Goal: Information Seeking & Learning: Learn about a topic

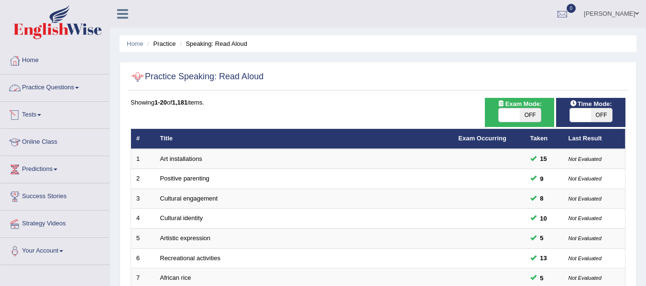
click at [43, 87] on link "Practice Questions" at bounding box center [54, 87] width 109 height 24
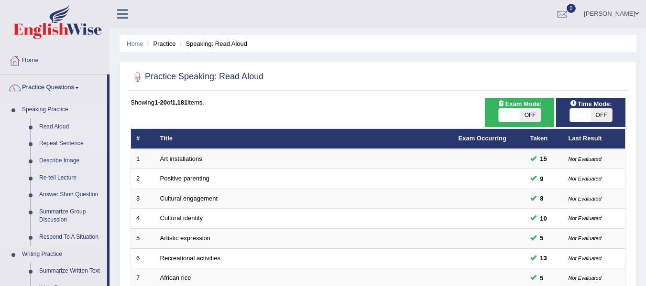
click at [52, 143] on link "Repeat Sentence" at bounding box center [71, 143] width 72 height 17
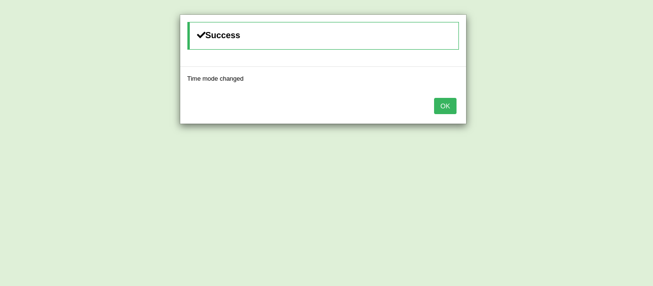
click at [448, 109] on button "OK" at bounding box center [445, 106] width 22 height 16
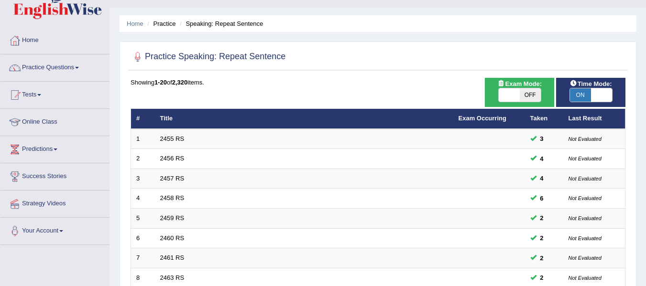
scroll to position [12, 0]
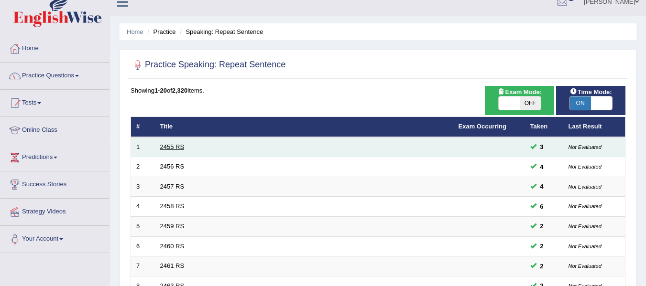
click at [169, 147] on link "2455 RS" at bounding box center [172, 146] width 24 height 7
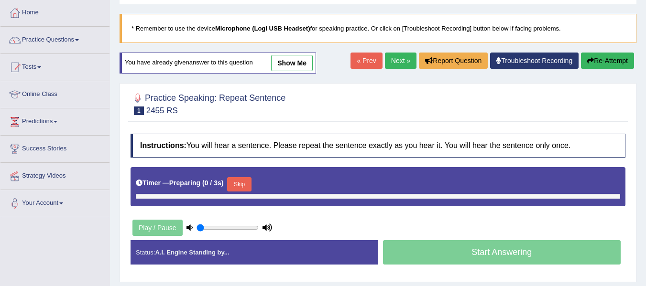
type input "1"
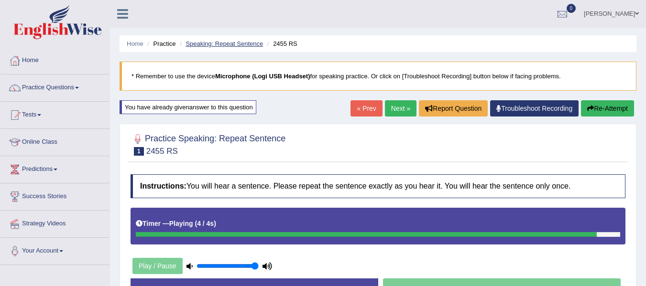
click at [232, 46] on link "Speaking: Repeat Sentence" at bounding box center [223, 43] width 77 height 7
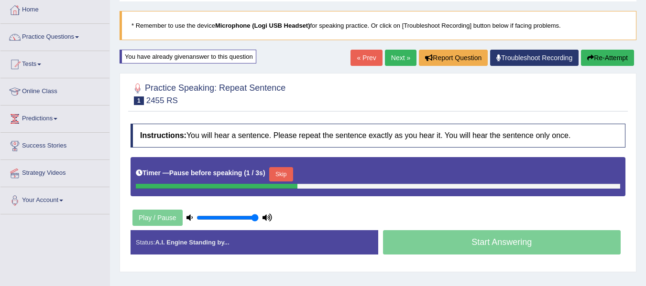
scroll to position [119, 0]
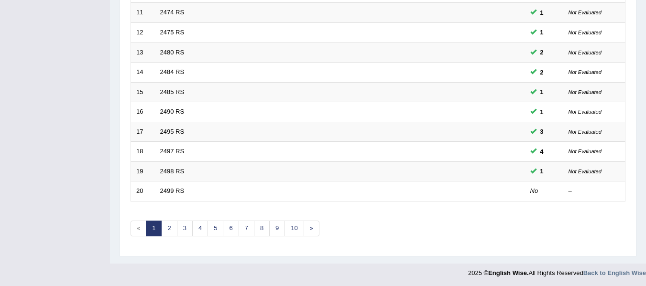
scroll to position [347, 0]
click at [241, 232] on link "7" at bounding box center [247, 227] width 16 height 16
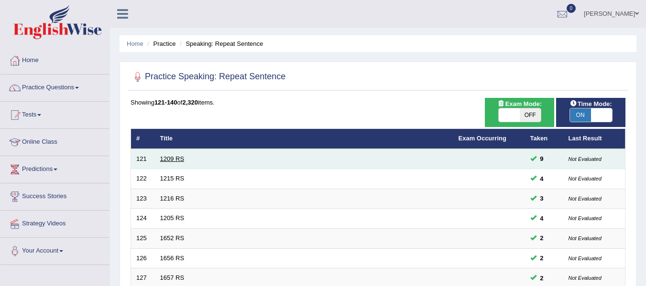
click at [169, 158] on link "1209 RS" at bounding box center [172, 158] width 24 height 7
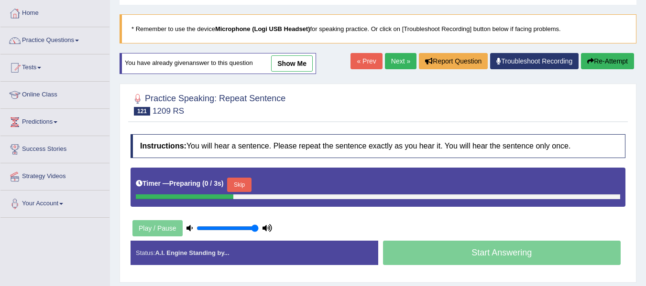
scroll to position [96, 0]
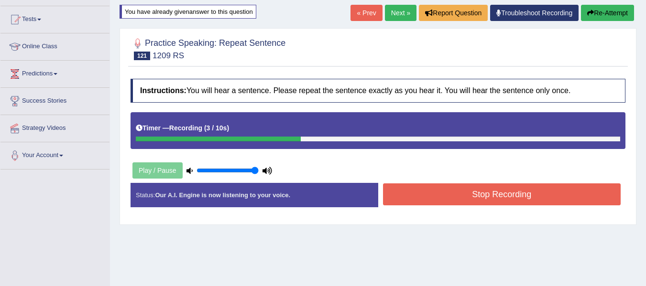
click at [455, 194] on button "Stop Recording" at bounding box center [502, 195] width 238 height 22
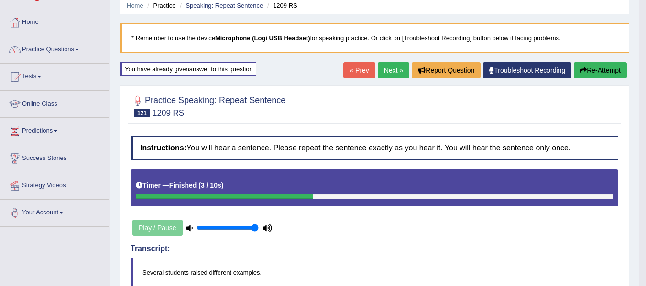
scroll to position [33, 0]
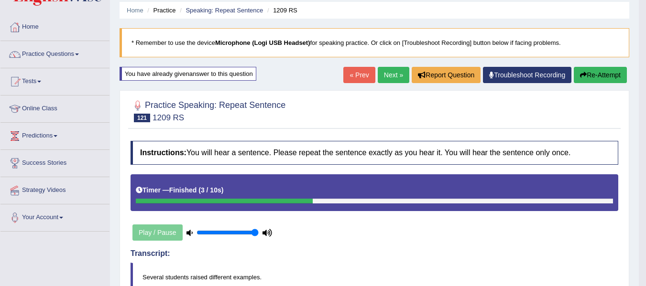
click at [593, 79] on button "Re-Attempt" at bounding box center [600, 75] width 53 height 16
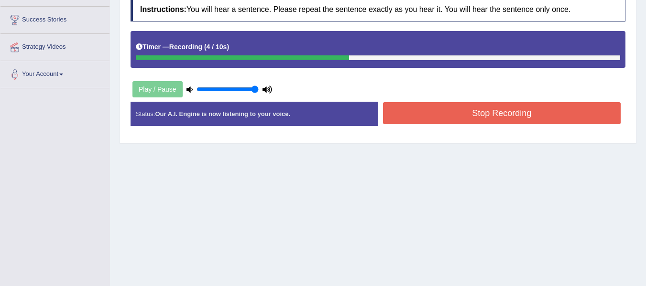
click at [453, 118] on button "Stop Recording" at bounding box center [502, 113] width 238 height 22
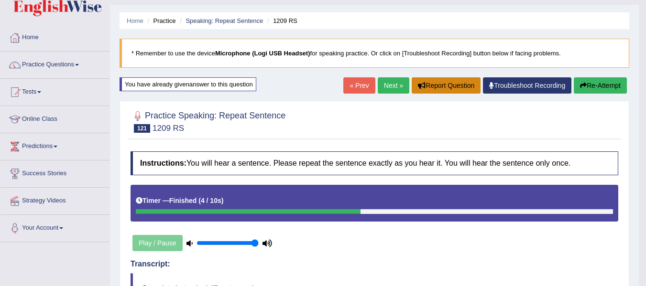
scroll to position [22, 0]
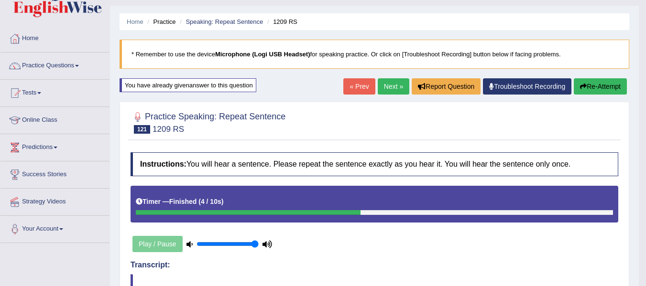
click at [384, 87] on link "Next »" at bounding box center [394, 86] width 32 height 16
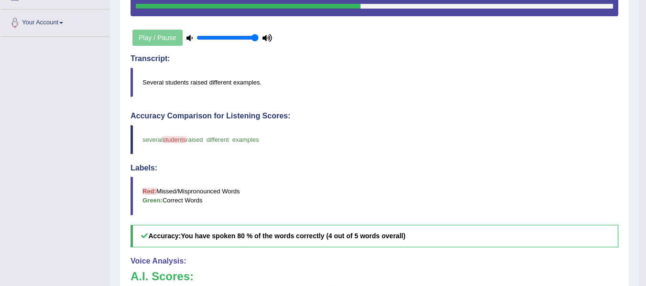
scroll to position [309, 0]
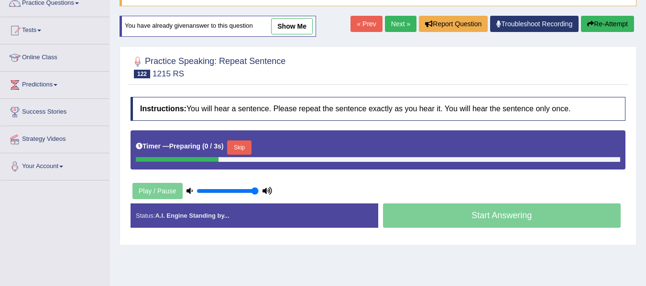
scroll to position [143, 0]
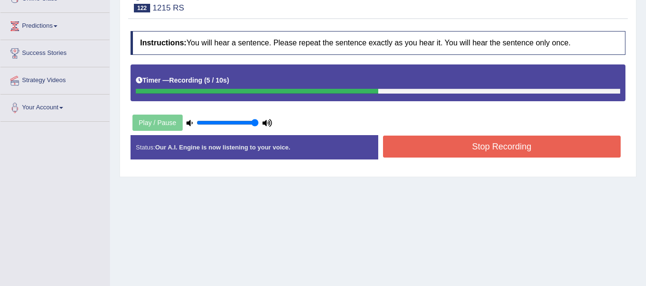
click at [459, 142] on button "Stop Recording" at bounding box center [502, 147] width 238 height 22
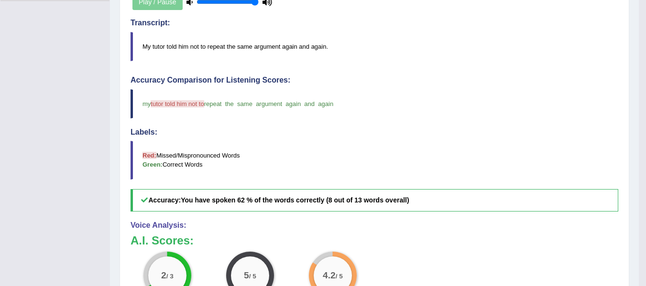
scroll to position [70, 0]
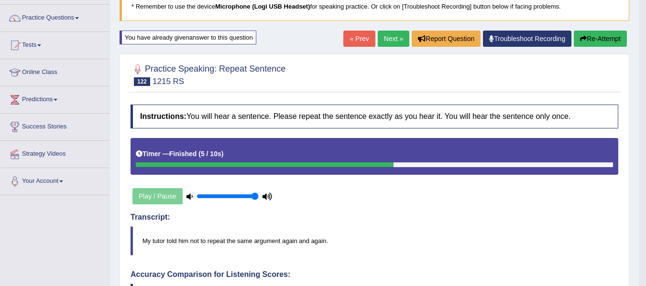
click at [393, 46] on link "Next »" at bounding box center [394, 39] width 32 height 16
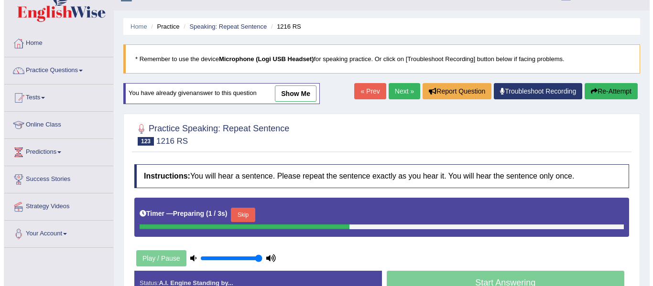
scroll to position [48, 0]
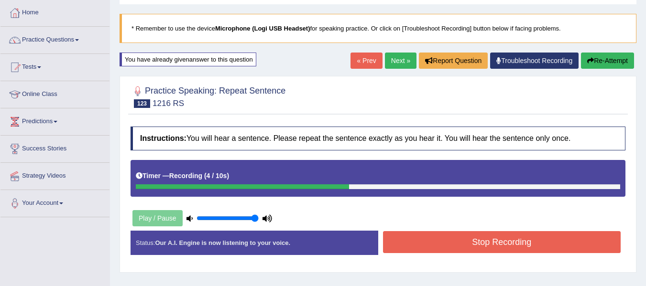
click at [477, 229] on div "Instructions: You will hear a sentence. Please repeat the sentence exactly as y…" at bounding box center [378, 195] width 500 height 146
click at [481, 237] on button "Stop Recording" at bounding box center [502, 242] width 238 height 22
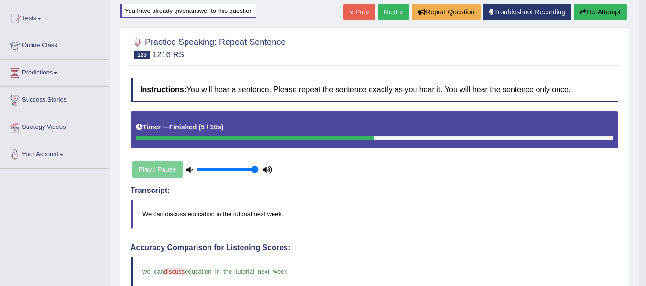
scroll to position [96, 0]
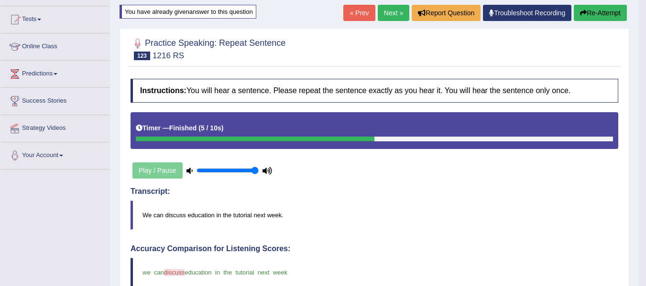
click at [391, 16] on link "Next »" at bounding box center [394, 13] width 32 height 16
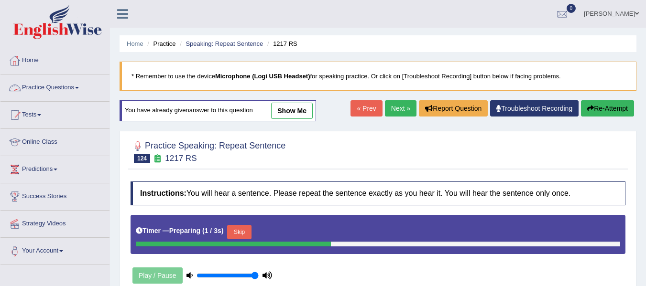
click at [83, 91] on link "Practice Questions" at bounding box center [54, 87] width 109 height 24
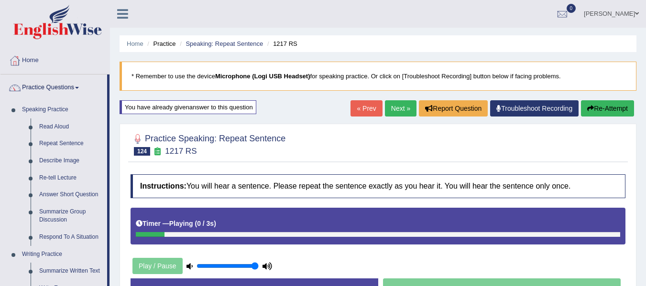
click at [82, 89] on link "Practice Questions" at bounding box center [53, 87] width 107 height 24
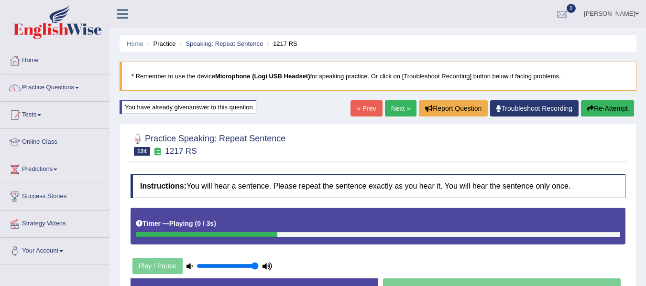
click at [82, 89] on link "Practice Questions" at bounding box center [54, 87] width 109 height 24
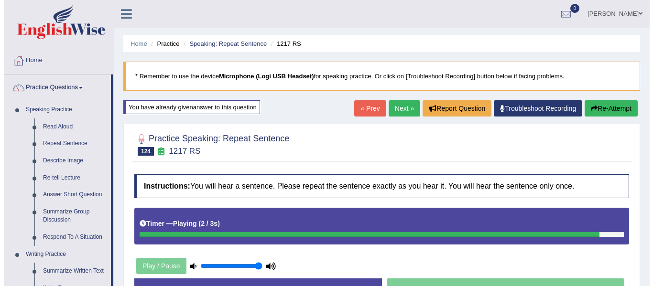
scroll to position [96, 0]
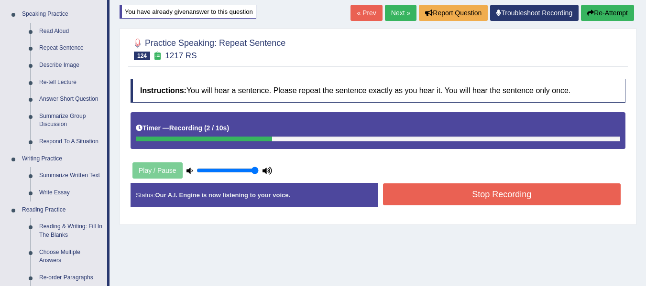
click at [439, 195] on button "Stop Recording" at bounding box center [502, 195] width 238 height 22
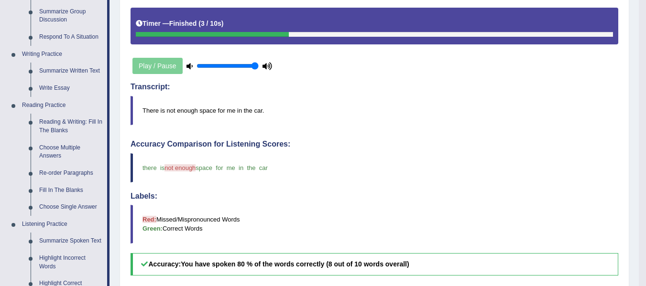
scroll to position [0, 0]
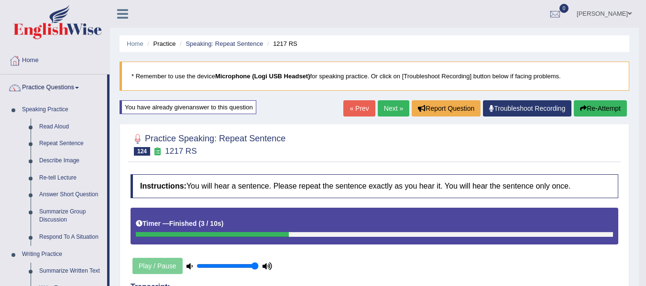
click at [396, 105] on link "Next »" at bounding box center [394, 108] width 32 height 16
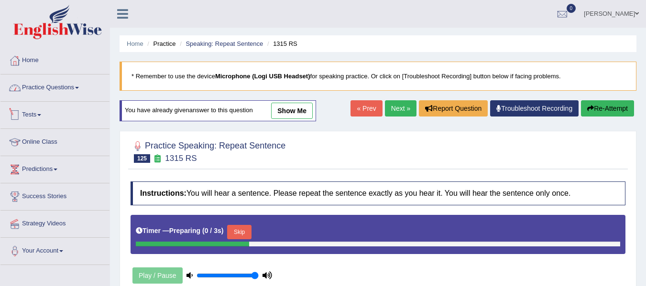
click at [59, 91] on link "Practice Questions" at bounding box center [54, 87] width 109 height 24
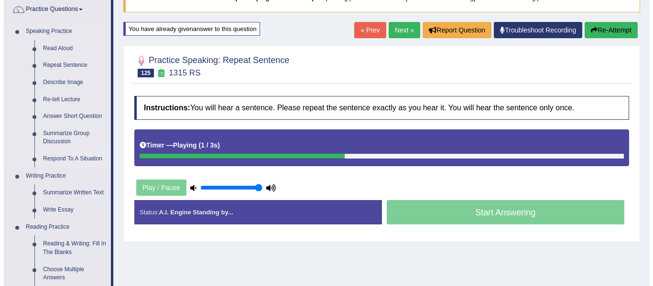
scroll to position [96, 0]
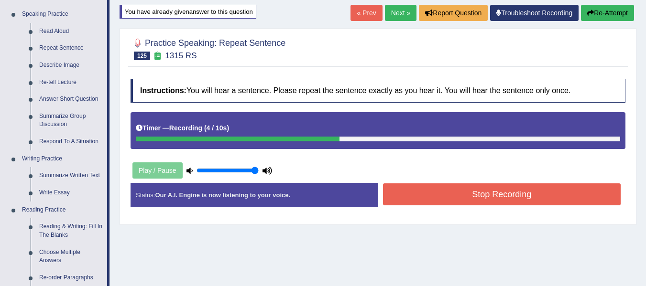
click at [403, 200] on button "Stop Recording" at bounding box center [502, 195] width 238 height 22
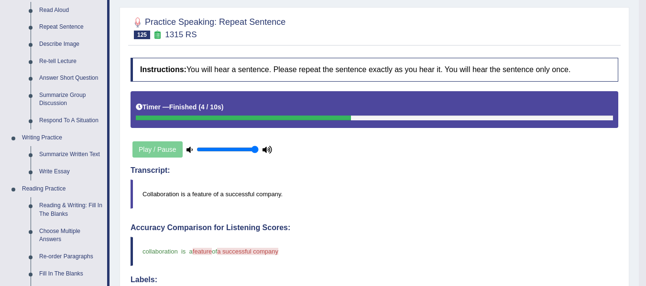
scroll to position [48, 0]
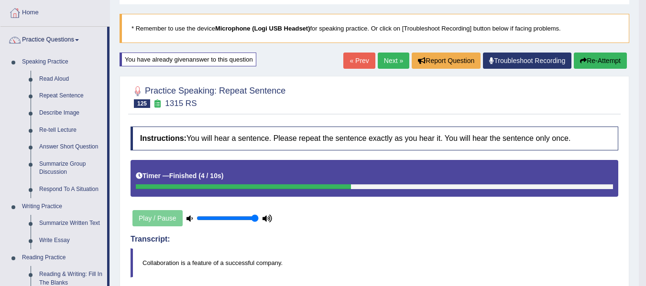
click at [585, 64] on button "Re-Attempt" at bounding box center [600, 61] width 53 height 16
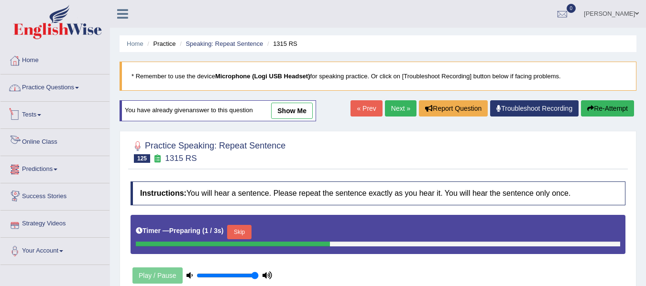
click at [56, 90] on link "Practice Questions" at bounding box center [54, 87] width 109 height 24
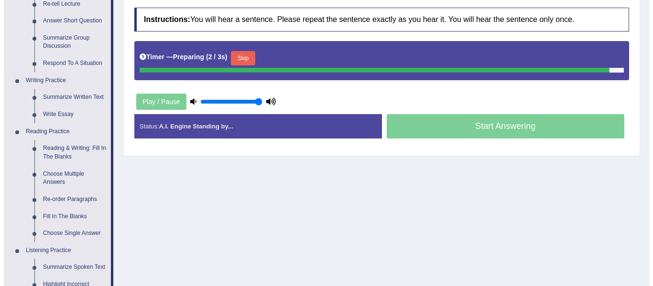
scroll to position [191, 0]
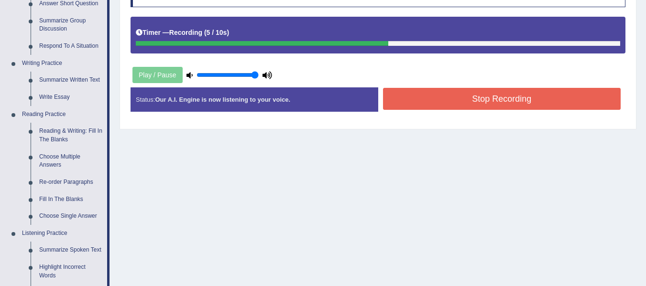
click at [458, 101] on button "Stop Recording" at bounding box center [502, 99] width 238 height 22
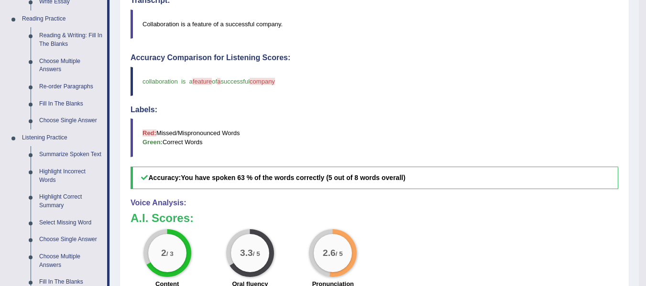
scroll to position [48, 0]
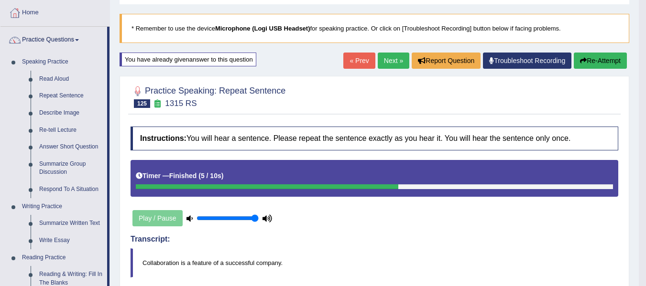
drag, startPoint x: 594, startPoint y: 60, endPoint x: 587, endPoint y: 60, distance: 7.6
click at [594, 60] on button "Re-Attempt" at bounding box center [600, 61] width 53 height 16
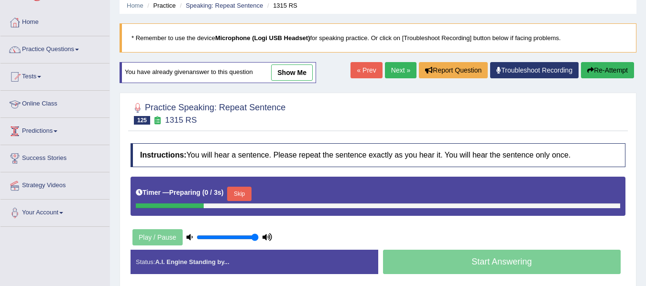
scroll to position [48, 0]
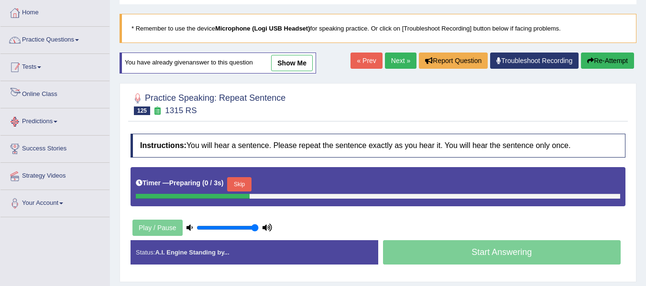
click at [77, 41] on link "Practice Questions" at bounding box center [54, 39] width 109 height 24
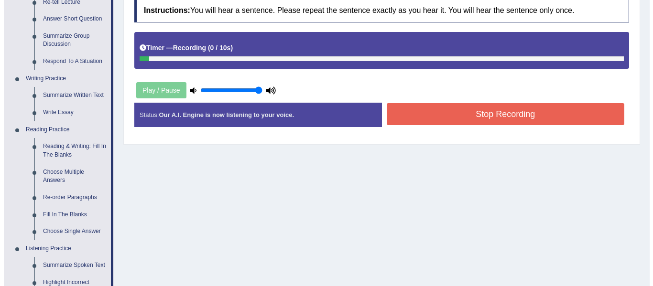
scroll to position [143, 0]
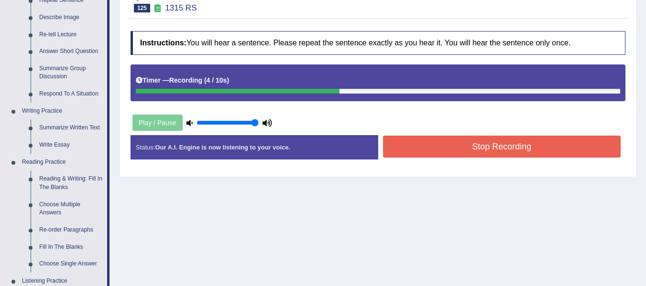
click at [430, 150] on button "Stop Recording" at bounding box center [502, 147] width 238 height 22
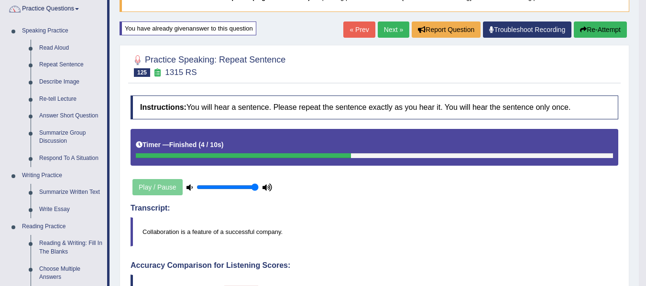
scroll to position [0, 0]
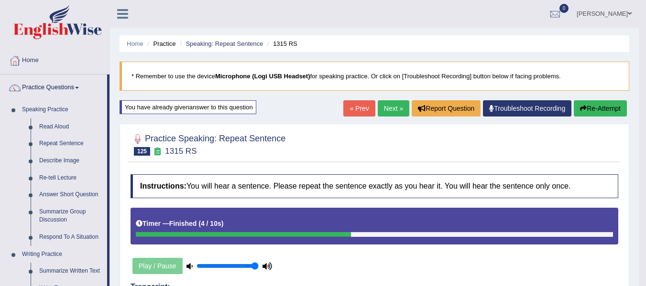
click at [383, 104] on link "Next »" at bounding box center [394, 108] width 32 height 16
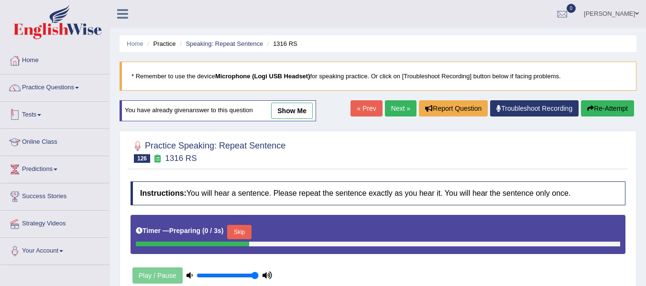
click at [50, 93] on link "Practice Questions" at bounding box center [54, 87] width 109 height 24
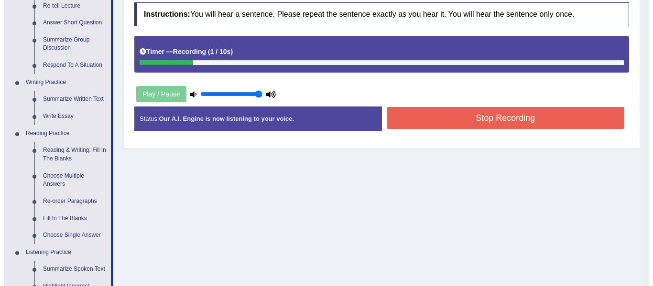
scroll to position [168, 0]
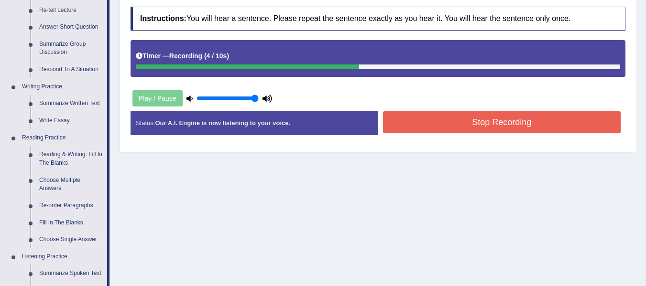
click at [454, 117] on button "Stop Recording" at bounding box center [502, 122] width 238 height 22
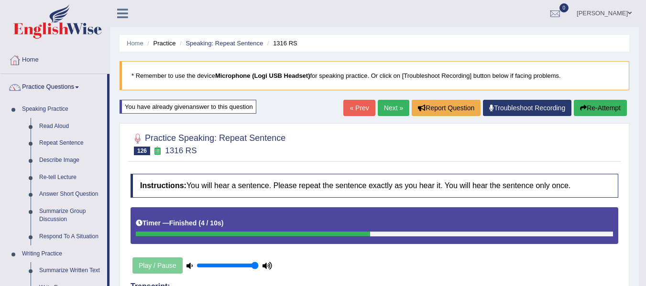
scroll to position [0, 0]
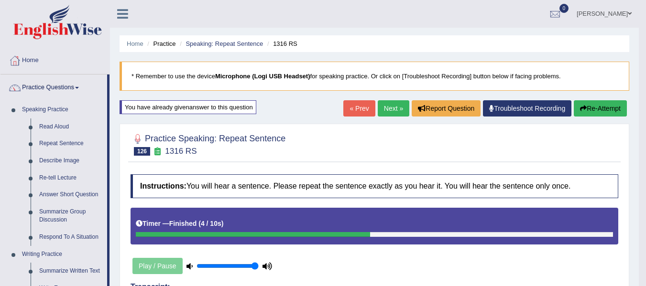
click at [387, 108] on link "Next »" at bounding box center [394, 108] width 32 height 16
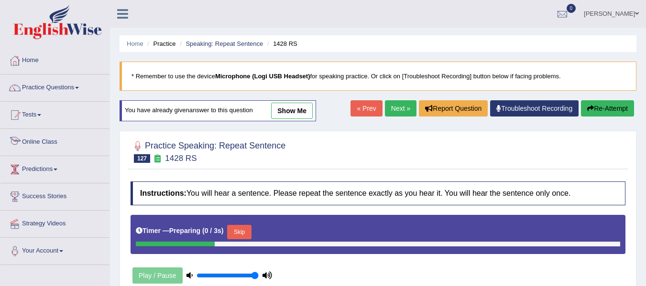
scroll to position [48, 0]
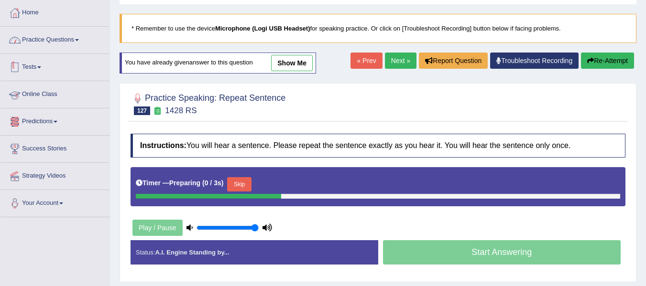
click at [69, 36] on link "Practice Questions" at bounding box center [54, 39] width 109 height 24
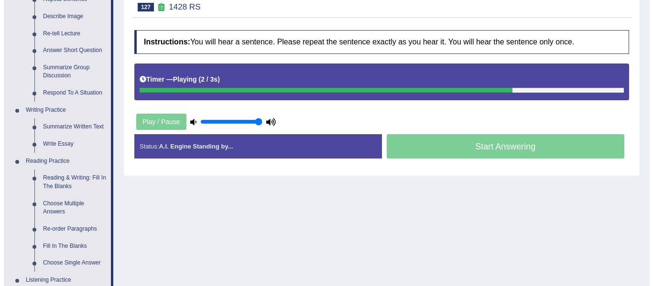
scroll to position [143, 0]
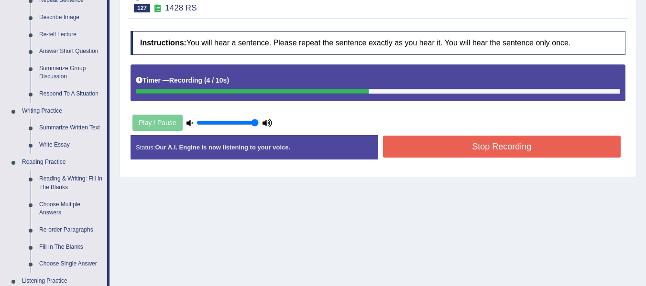
click at [468, 143] on button "Stop Recording" at bounding box center [502, 147] width 238 height 22
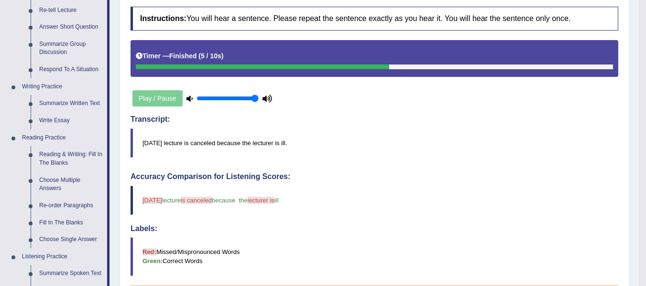
scroll to position [96, 0]
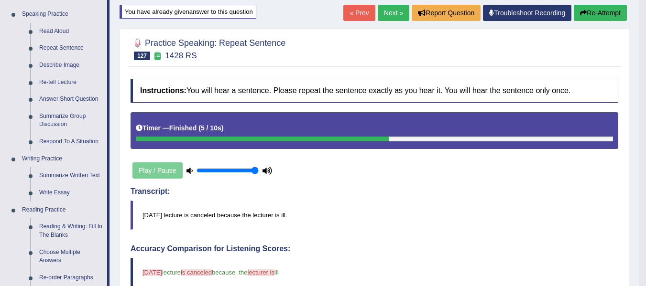
click at [594, 19] on button "Re-Attempt" at bounding box center [600, 13] width 53 height 16
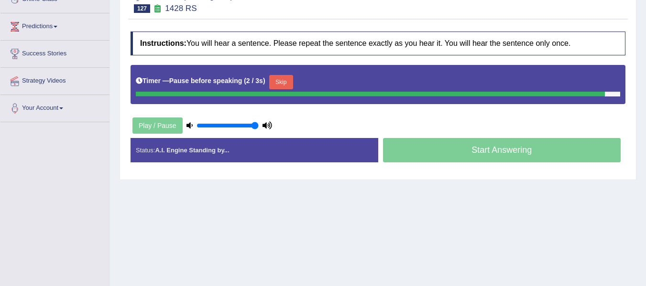
scroll to position [143, 0]
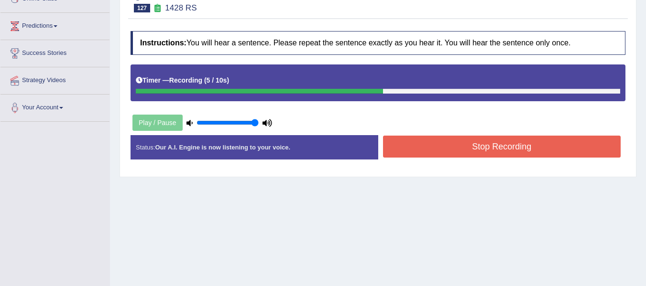
click at [473, 137] on button "Stop Recording" at bounding box center [502, 147] width 238 height 22
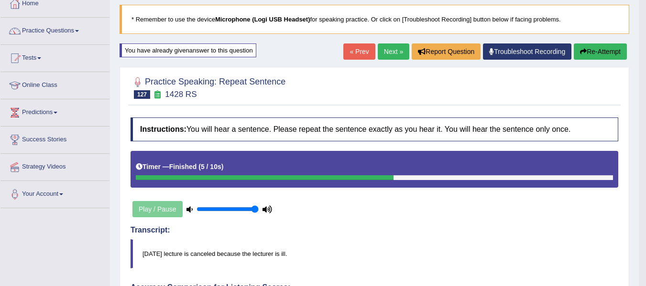
scroll to position [48, 0]
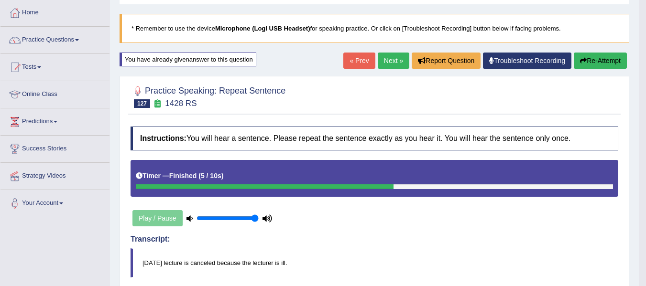
click at [389, 58] on link "Next »" at bounding box center [394, 61] width 32 height 16
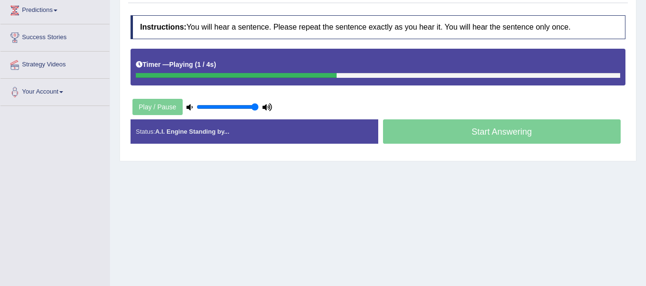
scroll to position [96, 0]
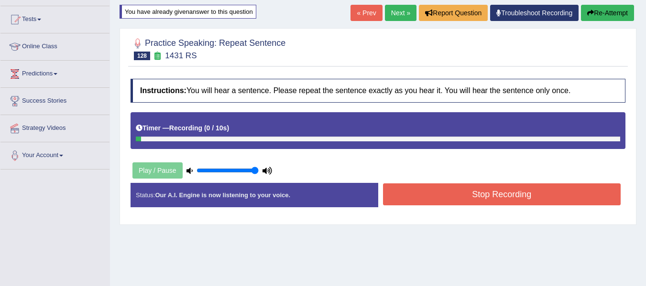
click at [592, 17] on button "Re-Attempt" at bounding box center [607, 13] width 53 height 16
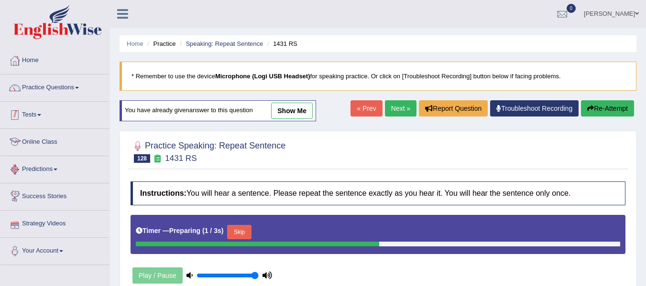
click at [47, 83] on link "Practice Questions" at bounding box center [54, 87] width 109 height 24
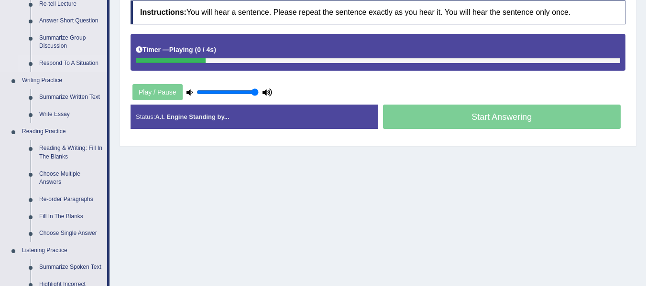
scroll to position [191, 0]
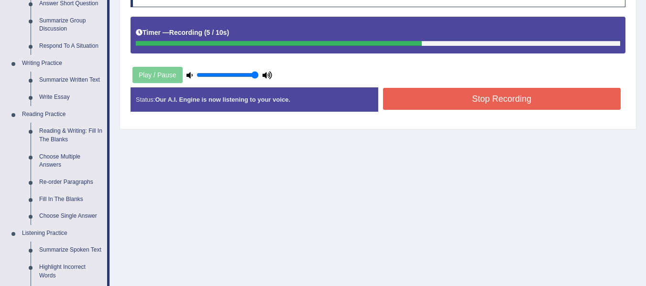
click at [450, 105] on button "Stop Recording" at bounding box center [502, 99] width 238 height 22
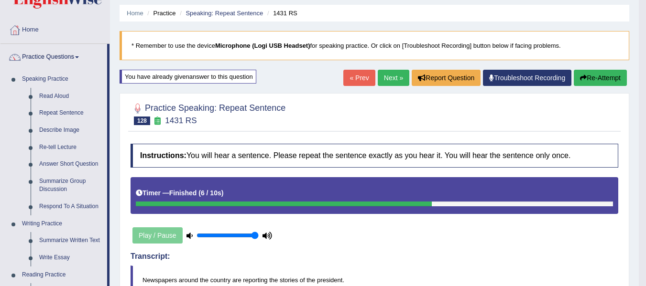
scroll to position [0, 0]
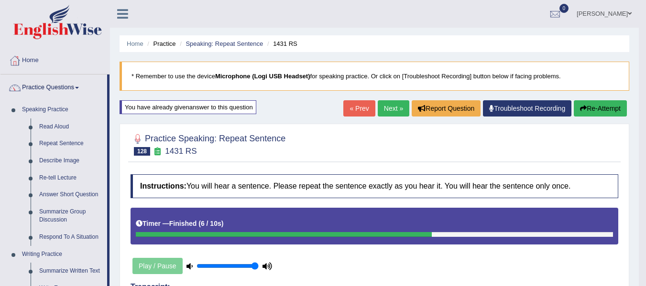
click at [395, 114] on link "Next »" at bounding box center [394, 108] width 32 height 16
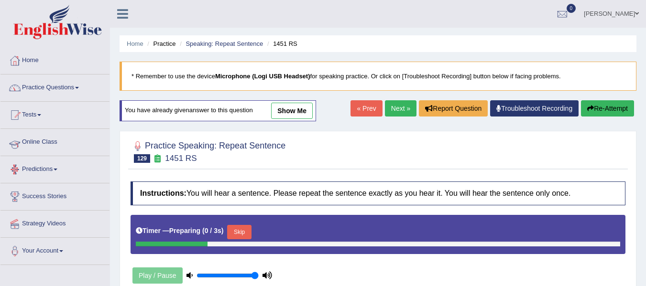
click at [59, 82] on link "Practice Questions" at bounding box center [54, 87] width 109 height 24
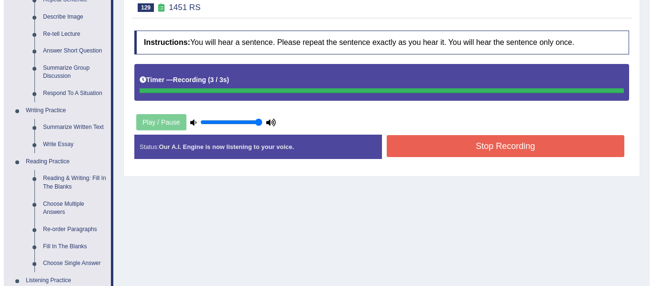
scroll to position [143, 0]
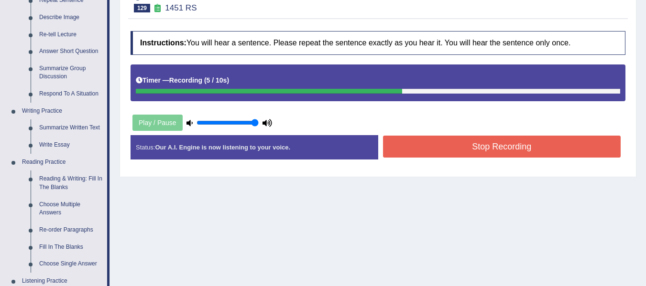
click at [438, 144] on button "Stop Recording" at bounding box center [502, 147] width 238 height 22
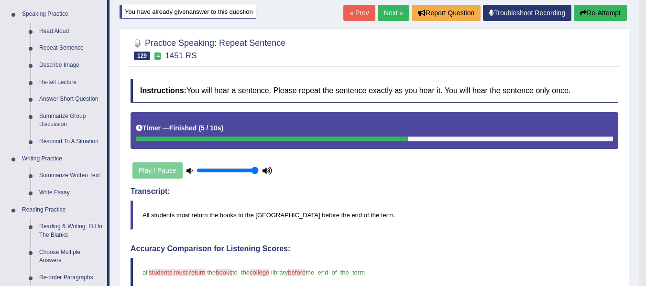
scroll to position [0, 0]
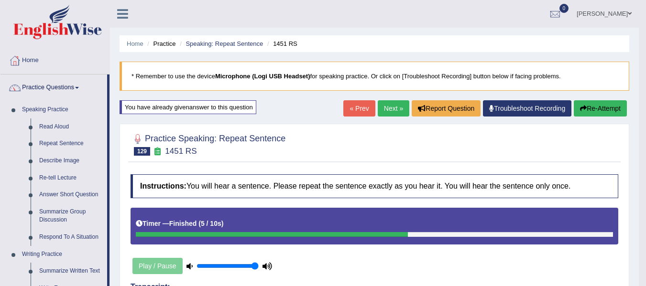
click at [388, 107] on link "Next »" at bounding box center [394, 108] width 32 height 16
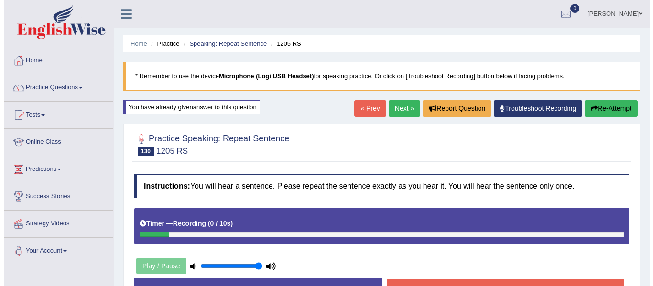
scroll to position [48, 0]
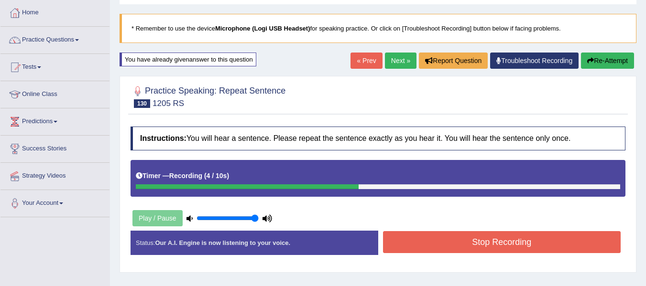
click at [461, 228] on div "Instructions: You will hear a sentence. Please repeat the sentence exactly as y…" at bounding box center [378, 195] width 500 height 146
click at [459, 240] on button "Stop Recording" at bounding box center [502, 242] width 238 height 22
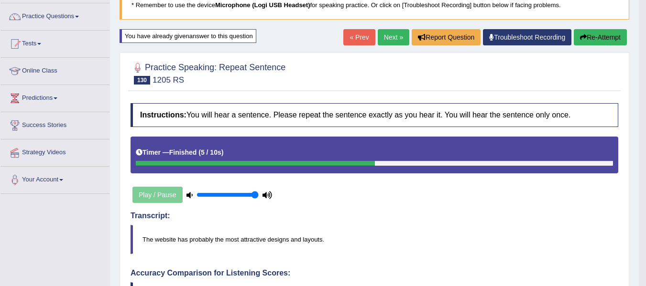
scroll to position [70, 0]
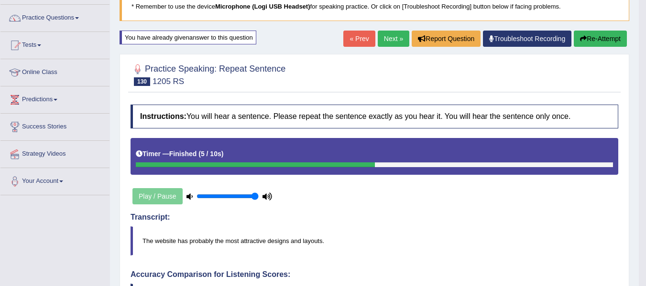
click at [599, 42] on button "Re-Attempt" at bounding box center [600, 39] width 53 height 16
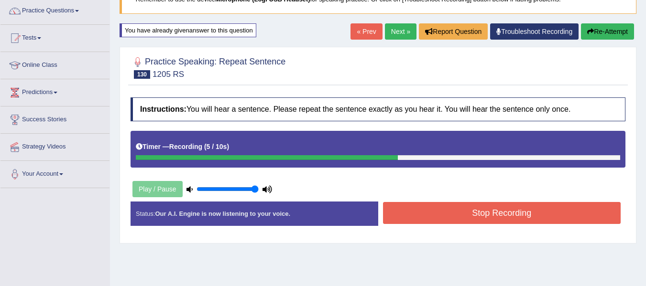
click at [464, 215] on button "Stop Recording" at bounding box center [502, 213] width 238 height 22
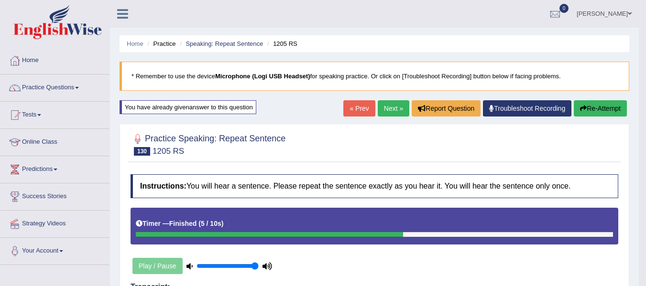
click at [390, 115] on link "Next »" at bounding box center [394, 108] width 32 height 16
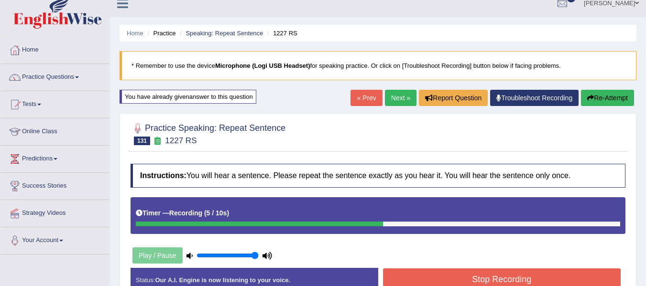
scroll to position [191, 0]
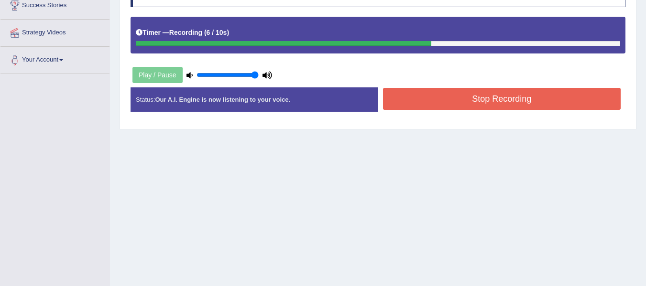
click at [501, 100] on button "Stop Recording" at bounding box center [502, 99] width 238 height 22
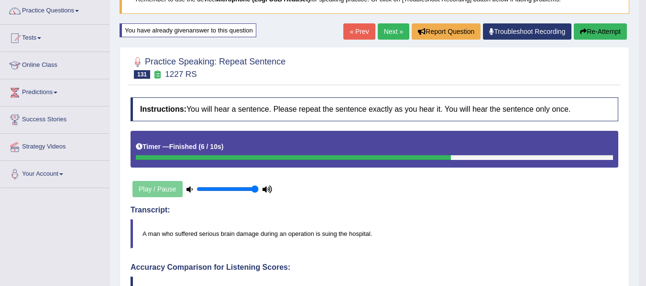
scroll to position [72, 0]
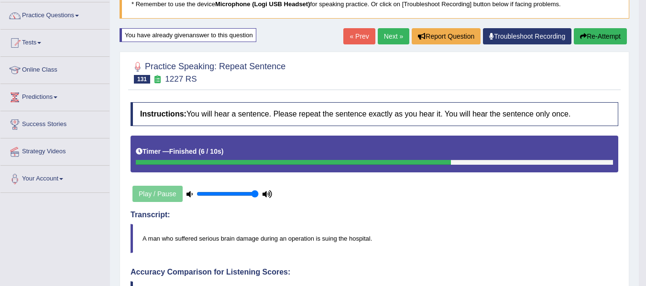
click at [397, 41] on link "Next »" at bounding box center [394, 36] width 32 height 16
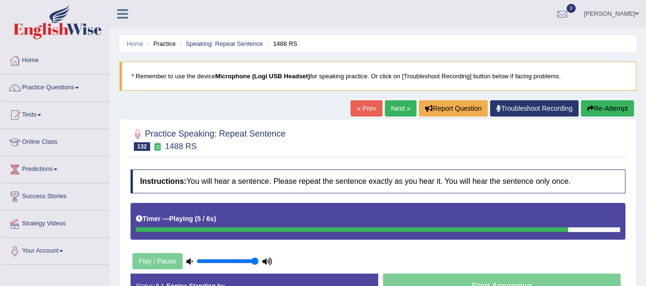
click at [400, 105] on link "Next »" at bounding box center [401, 108] width 32 height 16
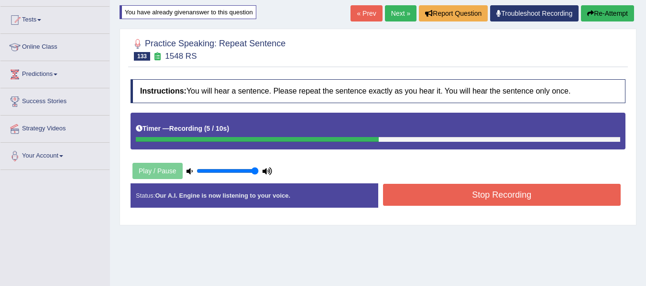
scroll to position [96, 0]
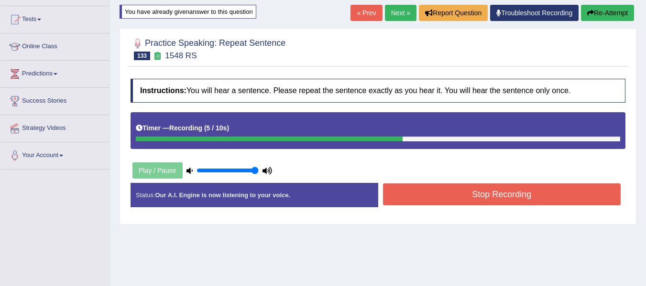
click at [425, 194] on button "Stop Recording" at bounding box center [502, 195] width 238 height 22
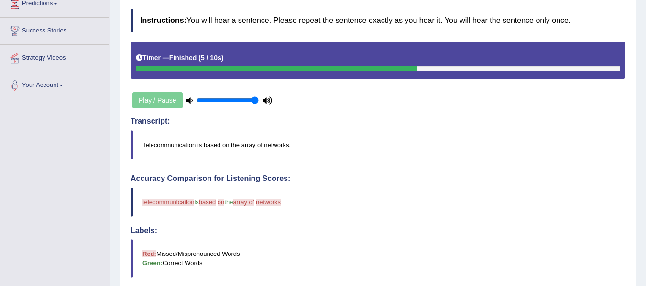
scroll to position [33, 0]
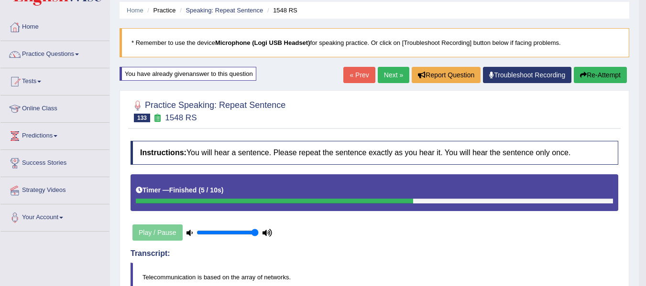
click at [608, 82] on button "Re-Attempt" at bounding box center [600, 75] width 53 height 16
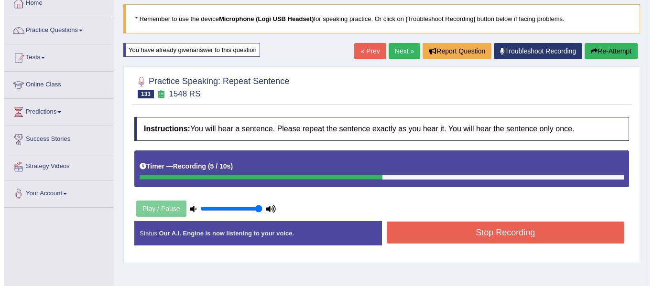
scroll to position [81, 0]
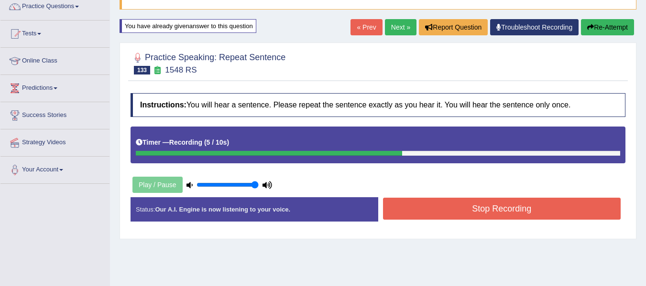
click at [502, 206] on button "Stop Recording" at bounding box center [502, 209] width 238 height 22
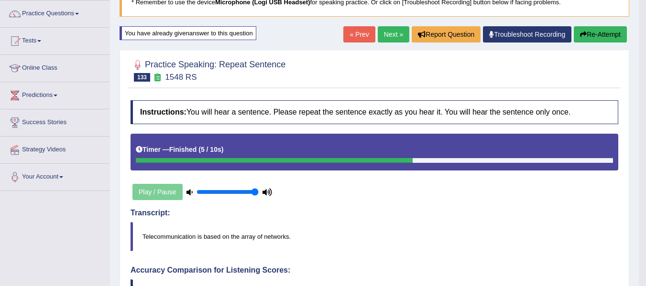
scroll to position [0, 0]
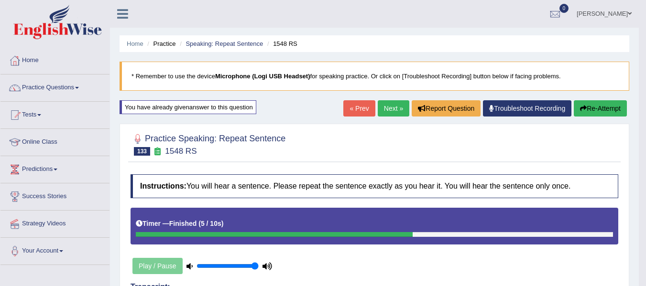
click at [381, 113] on link "Next »" at bounding box center [394, 108] width 32 height 16
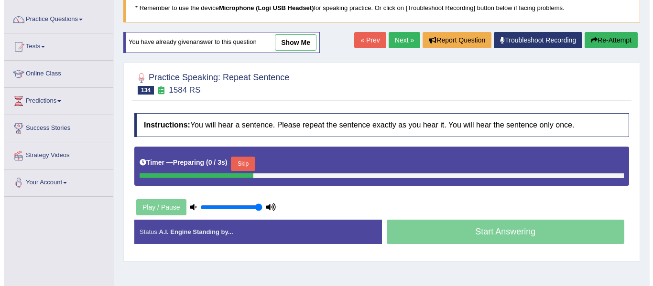
scroll to position [191, 0]
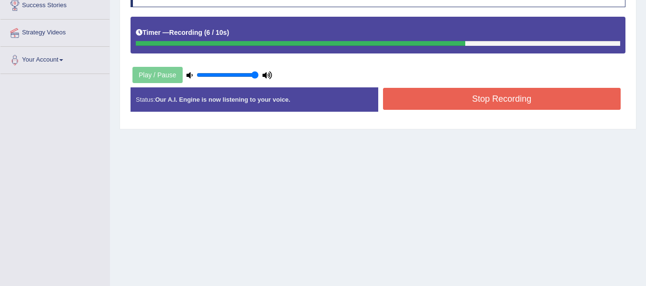
click at [445, 100] on button "Stop Recording" at bounding box center [502, 99] width 238 height 22
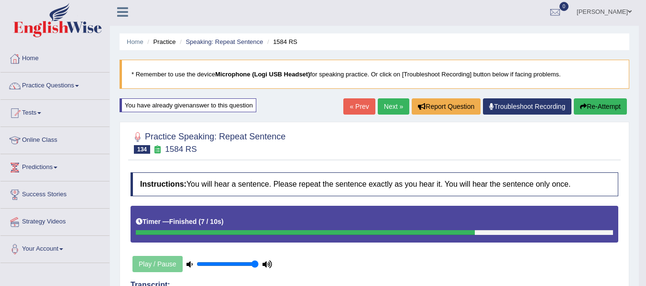
scroll to position [0, 0]
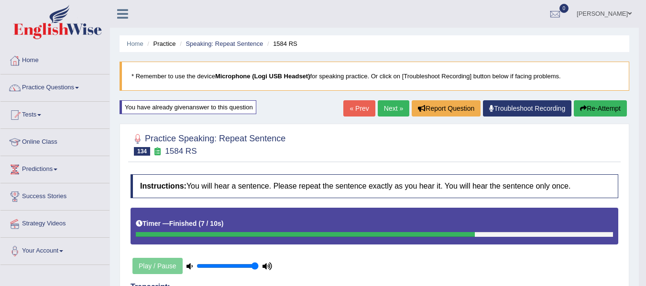
click at [585, 104] on button "Re-Attempt" at bounding box center [600, 108] width 53 height 16
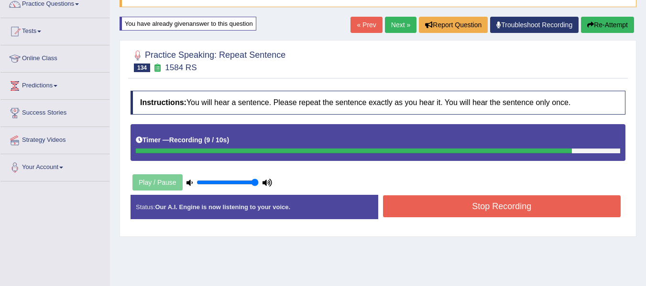
scroll to position [143, 0]
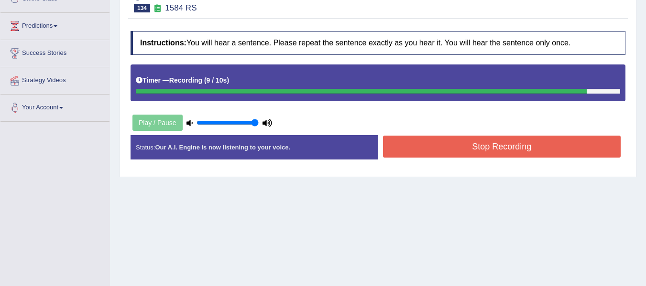
click at [505, 141] on button "Stop Recording" at bounding box center [502, 147] width 238 height 22
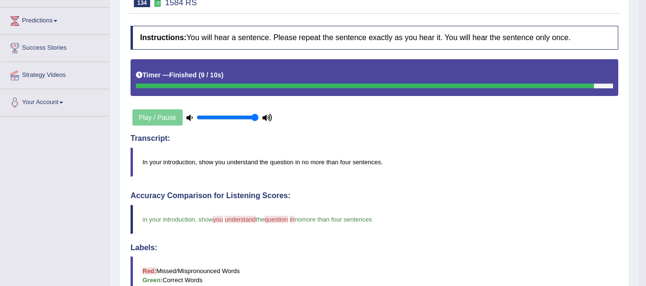
scroll to position [0, 0]
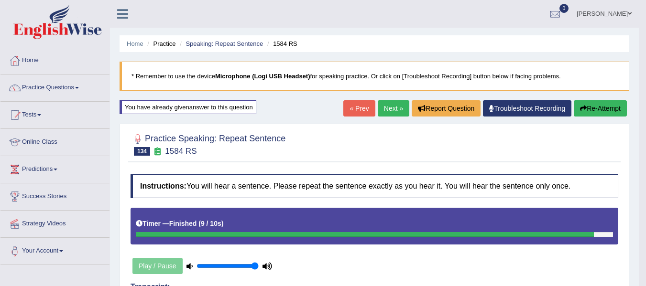
click at [384, 103] on link "Next »" at bounding box center [394, 108] width 32 height 16
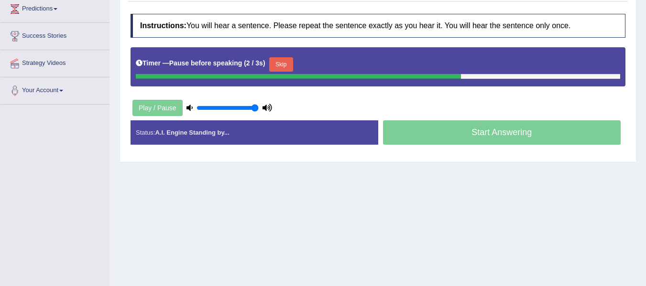
scroll to position [143, 0]
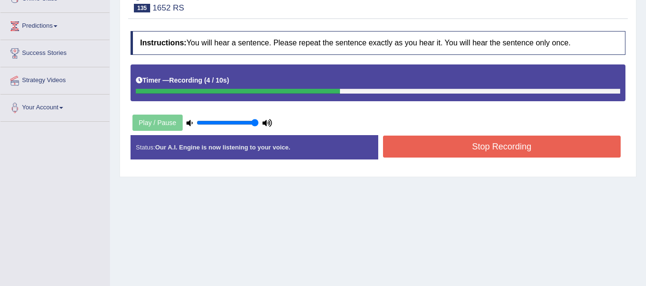
click at [464, 151] on button "Stop Recording" at bounding box center [502, 147] width 238 height 22
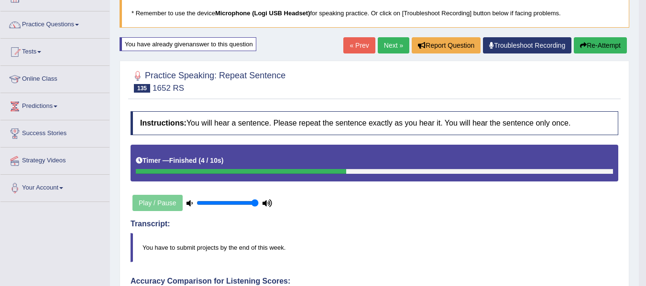
scroll to position [0, 0]
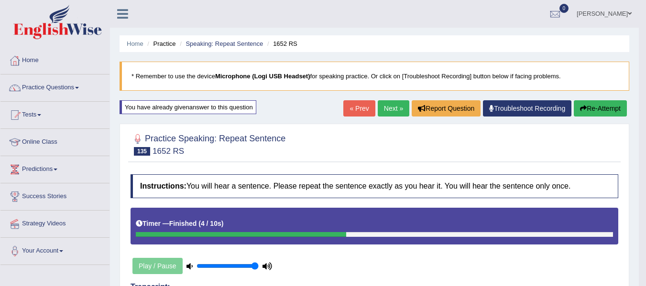
click at [613, 115] on button "Re-Attempt" at bounding box center [600, 108] width 53 height 16
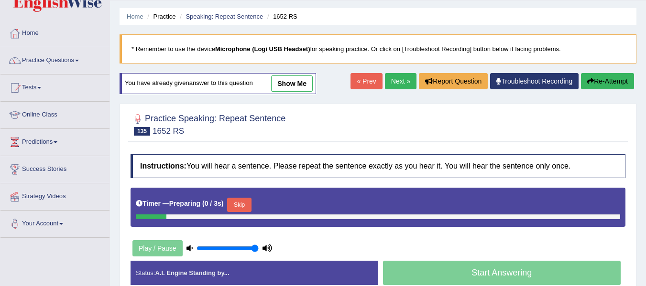
scroll to position [96, 0]
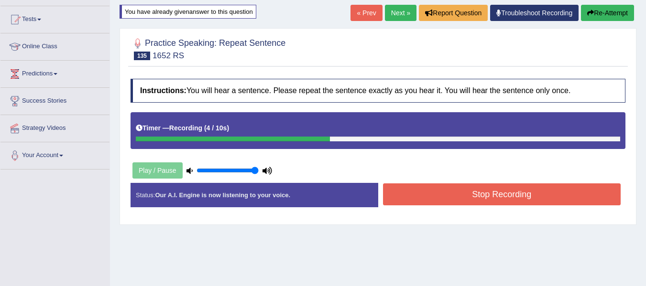
click at [490, 196] on button "Stop Recording" at bounding box center [502, 195] width 238 height 22
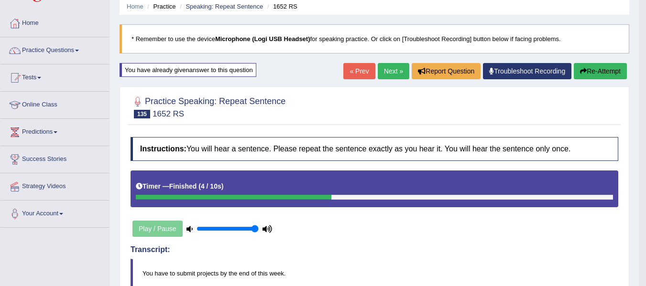
scroll to position [33, 0]
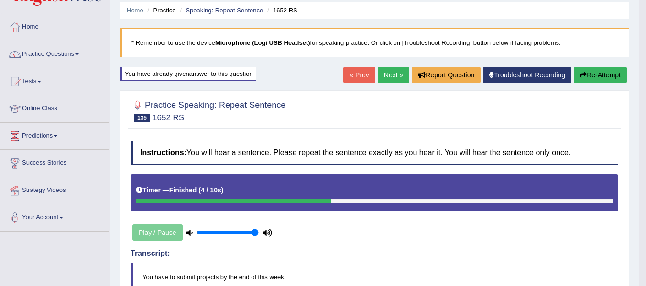
click at [598, 73] on button "Re-Attempt" at bounding box center [600, 75] width 53 height 16
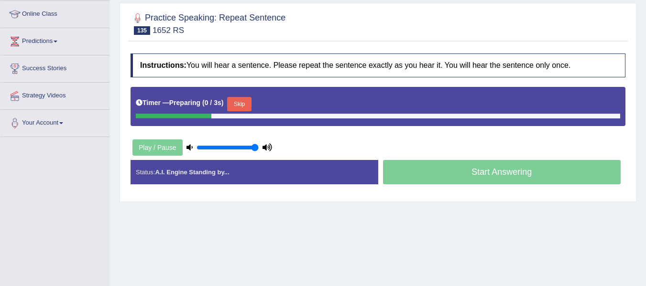
scroll to position [177, 0]
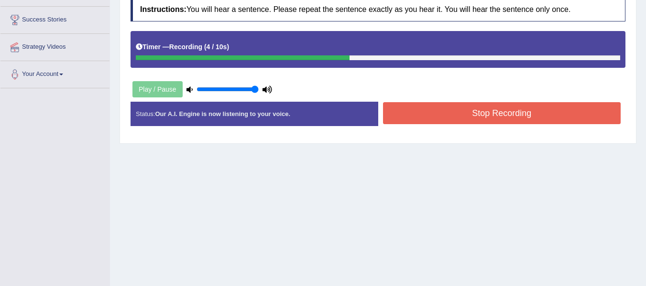
click at [435, 126] on div "Stop Recording" at bounding box center [502, 114] width 248 height 24
click at [438, 119] on button "Stop Recording" at bounding box center [502, 113] width 238 height 22
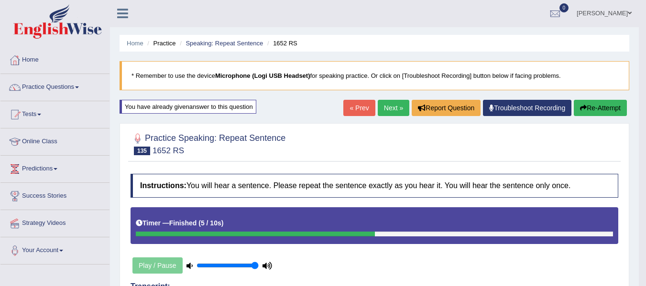
scroll to position [0, 0]
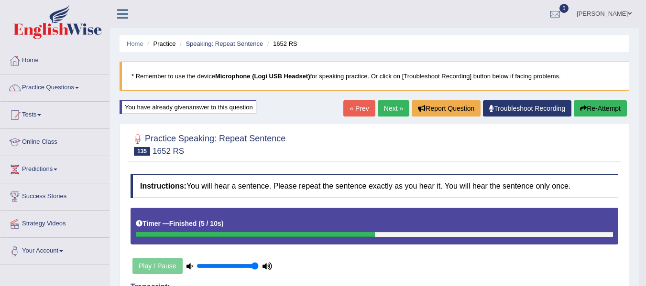
click at [390, 109] on link "Next »" at bounding box center [394, 108] width 32 height 16
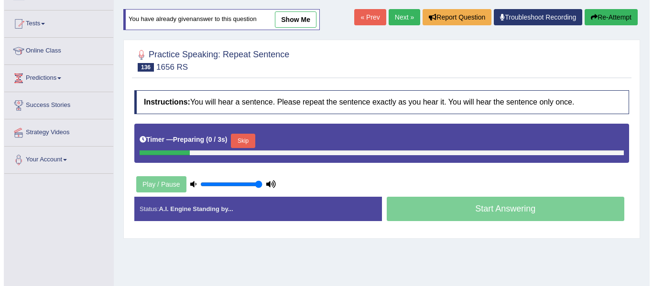
scroll to position [96, 0]
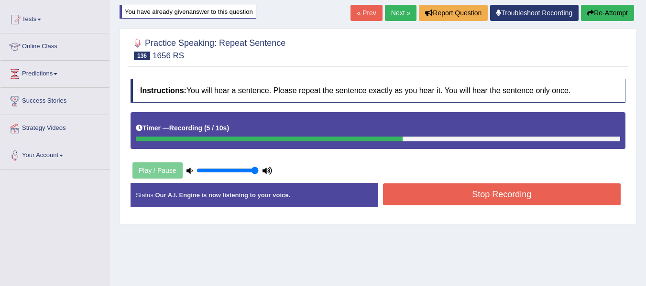
click at [463, 185] on button "Stop Recording" at bounding box center [502, 195] width 238 height 22
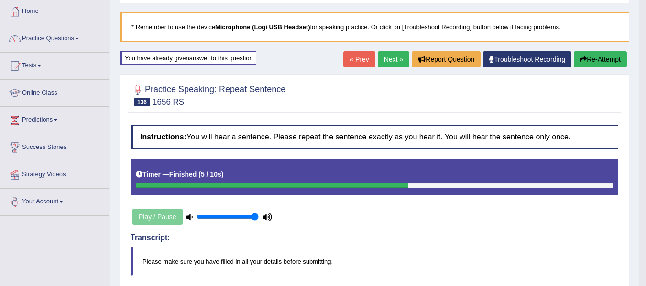
scroll to position [48, 0]
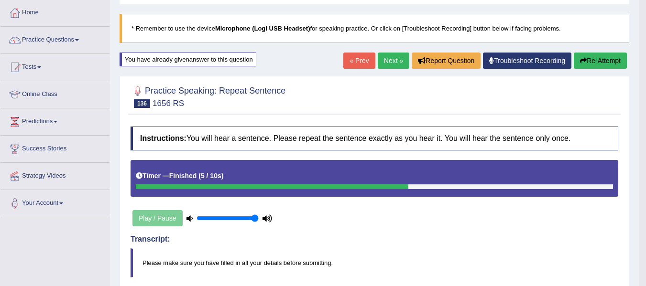
click at [394, 65] on link "Next »" at bounding box center [394, 61] width 32 height 16
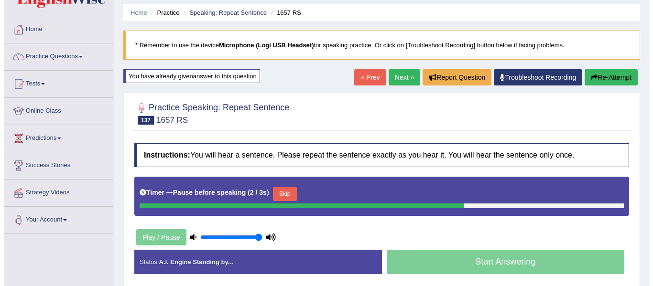
scroll to position [48, 0]
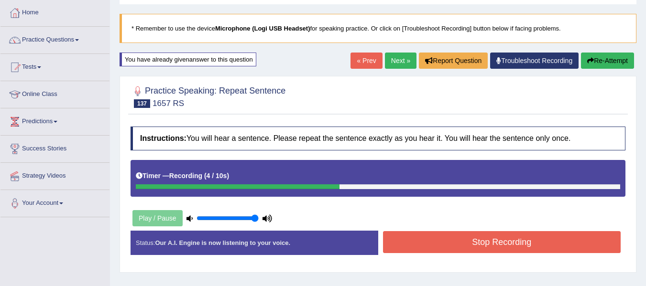
click at [473, 238] on button "Stop Recording" at bounding box center [502, 242] width 238 height 22
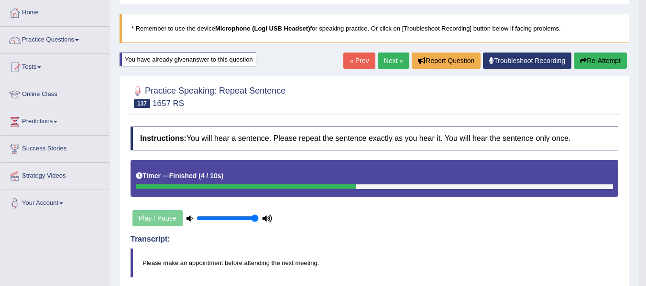
click at [392, 71] on div "« Prev Next » Report Question Troubleshoot Recording Re-Attempt" at bounding box center [486, 62] width 286 height 19
click at [394, 67] on link "Next »" at bounding box center [394, 61] width 32 height 16
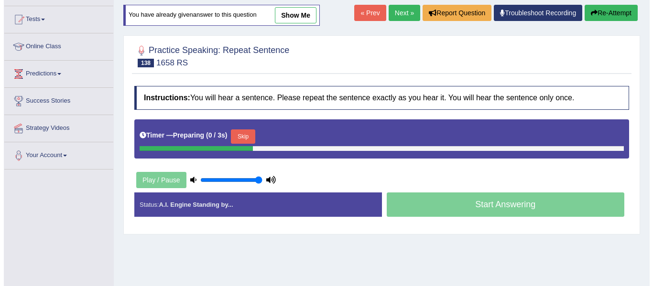
scroll to position [191, 0]
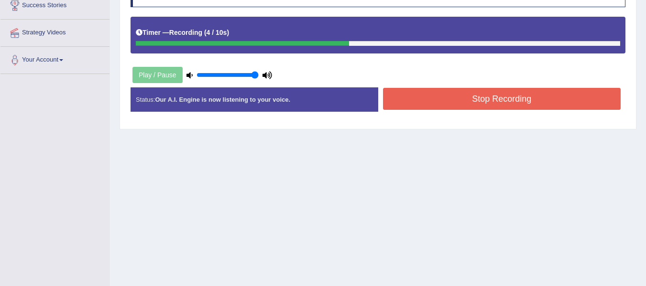
click at [471, 105] on button "Stop Recording" at bounding box center [502, 99] width 238 height 22
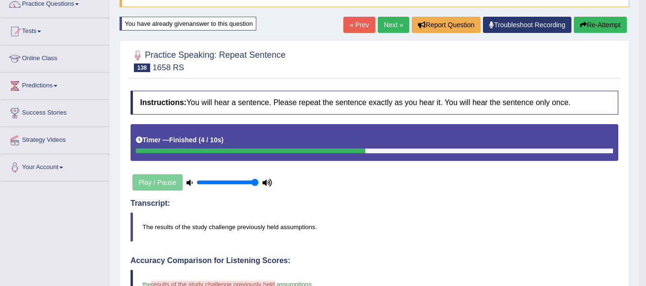
scroll to position [81, 0]
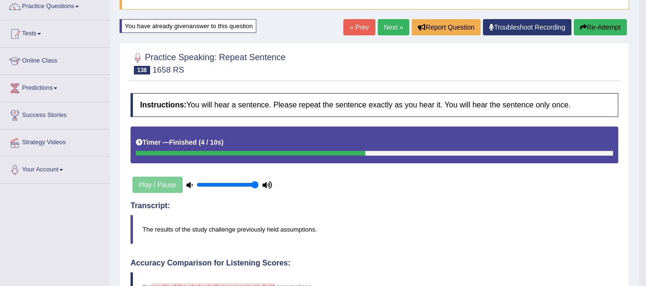
click at [608, 30] on button "Re-Attempt" at bounding box center [600, 27] width 53 height 16
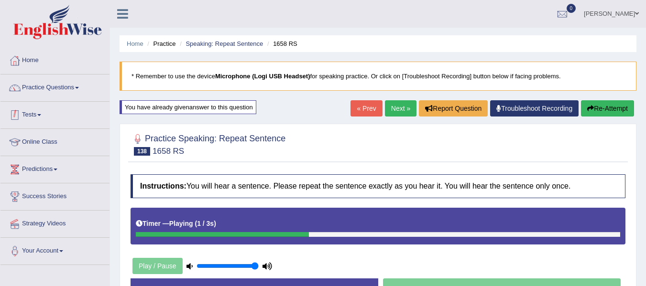
click at [54, 78] on link "Practice Questions" at bounding box center [54, 87] width 109 height 24
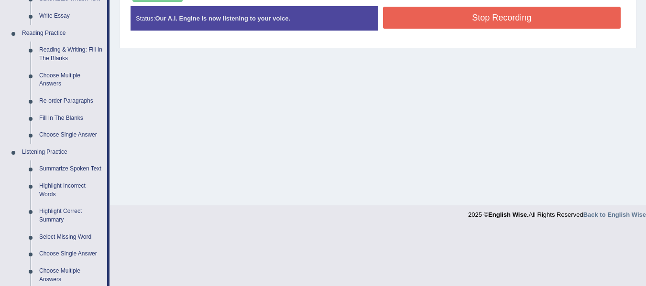
scroll to position [335, 0]
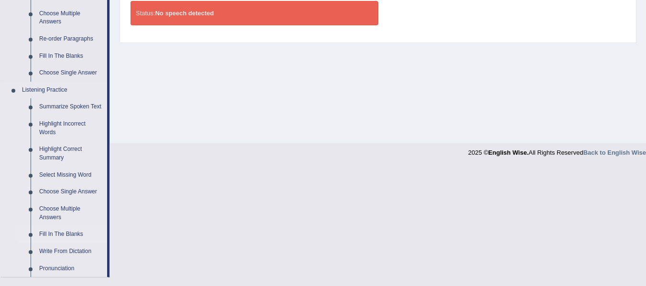
click at [65, 234] on link "Fill In The Blanks" at bounding box center [71, 234] width 72 height 17
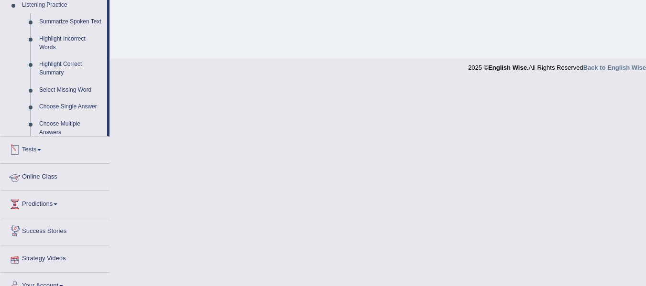
scroll to position [347, 0]
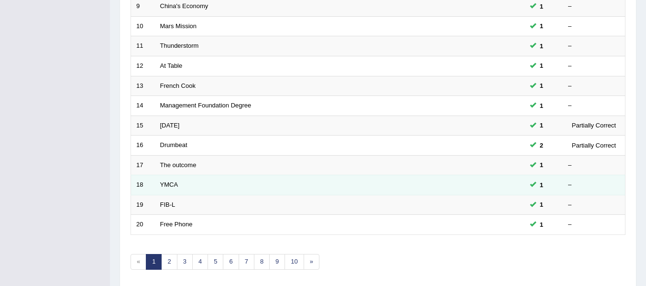
scroll to position [347, 0]
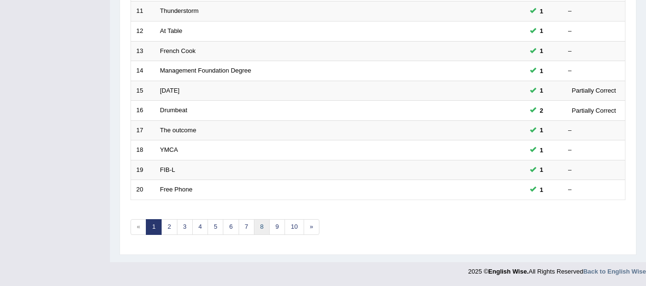
click at [258, 229] on link "8" at bounding box center [262, 227] width 16 height 16
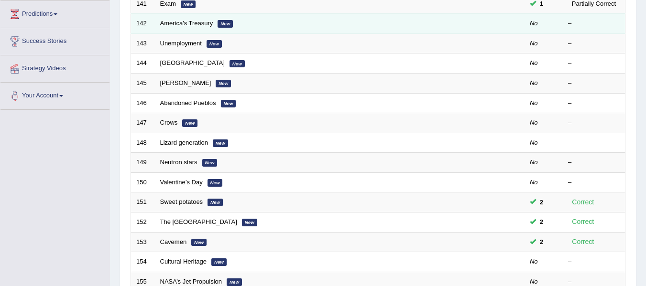
click at [193, 26] on link "America's Treasury" at bounding box center [186, 23] width 53 height 7
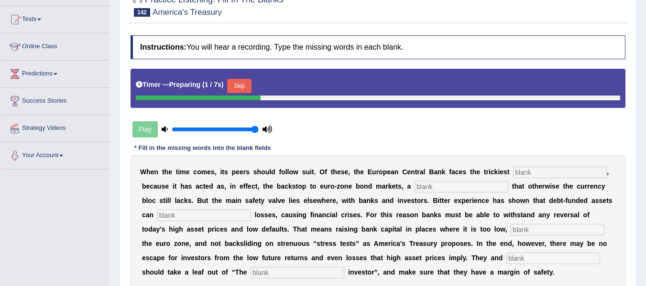
click at [533, 175] on input "text" at bounding box center [560, 172] width 94 height 11
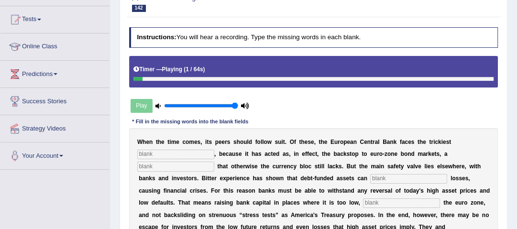
drag, startPoint x: 652, startPoint y: 0, endPoint x: 354, endPoint y: 123, distance: 322.6
click at [353, 123] on div "Instructions: You will hear a recording. Type the missing words in each blank. …" at bounding box center [313, 159] width 373 height 272
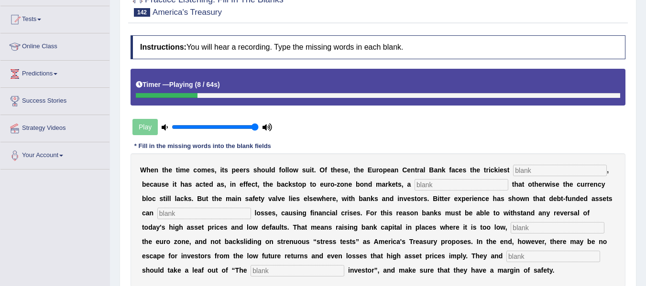
drag, startPoint x: 457, startPoint y: 6, endPoint x: 430, endPoint y: 135, distance: 132.3
click at [431, 139] on div "Instructions: You will hear a recording. Type the missing words in each blank. …" at bounding box center [378, 176] width 500 height 290
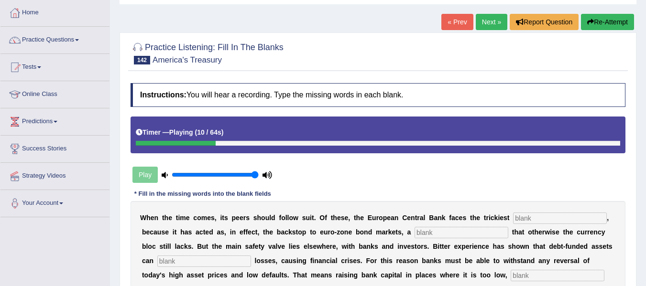
click at [607, 30] on button "Re-Attempt" at bounding box center [607, 22] width 53 height 16
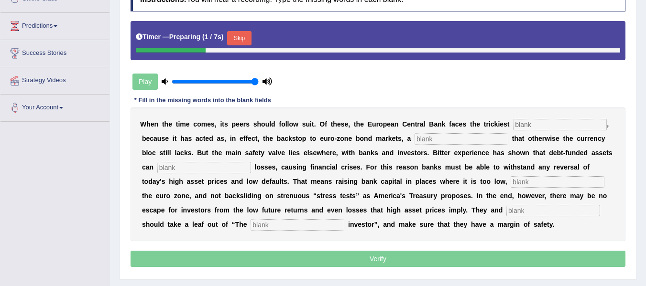
click at [548, 129] on input "text" at bounding box center [560, 124] width 94 height 11
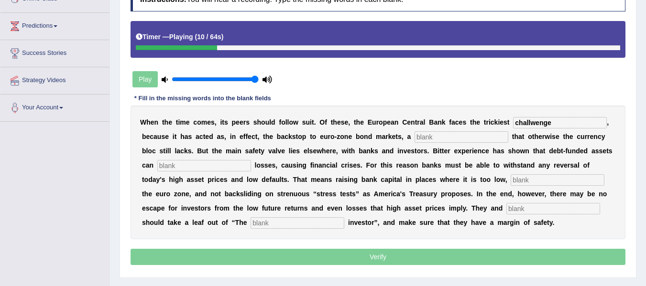
type input "challwenge"
type input "mechanisim"
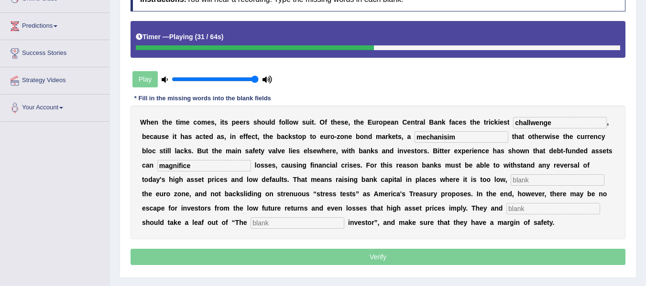
type input "magnifice"
type input "specially"
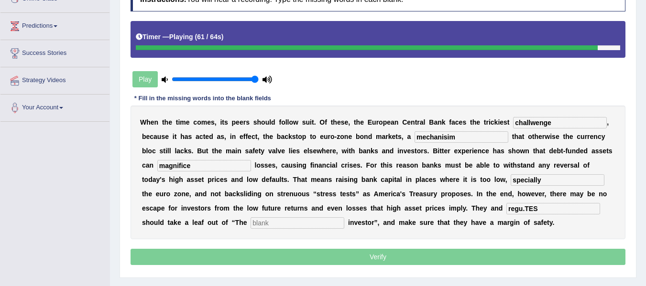
type input "regu.TES"
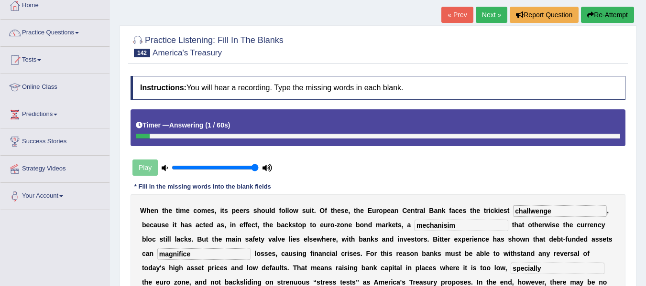
scroll to position [48, 0]
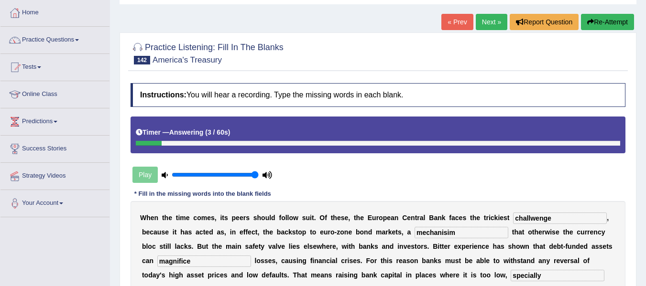
click at [606, 22] on button "Re-Attempt" at bounding box center [607, 22] width 53 height 16
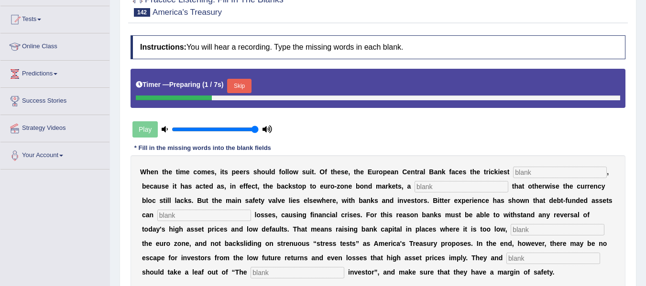
click at [536, 166] on div "W h e n t h e t i m e c o m e s , i t s p e e r s s h o u l d f o l l o w s u i…" at bounding box center [378, 222] width 495 height 134
click at [533, 174] on input "text" at bounding box center [560, 172] width 94 height 11
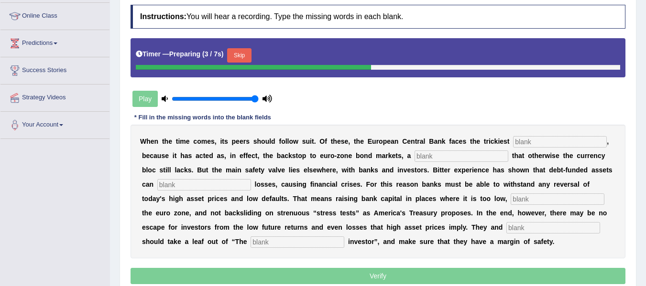
scroll to position [143, 0]
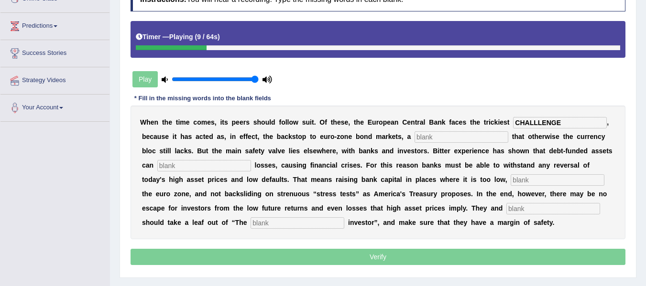
type input "CHALLLENGE"
type input "mechanism"
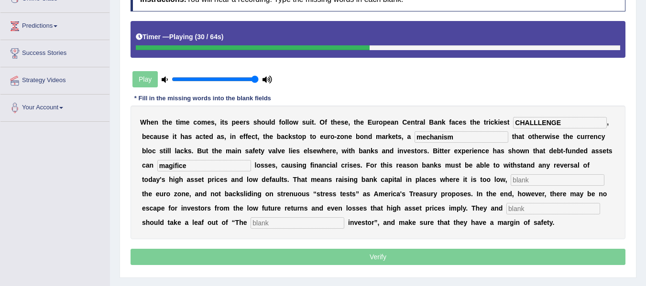
type input "magifice"
type input "specially"
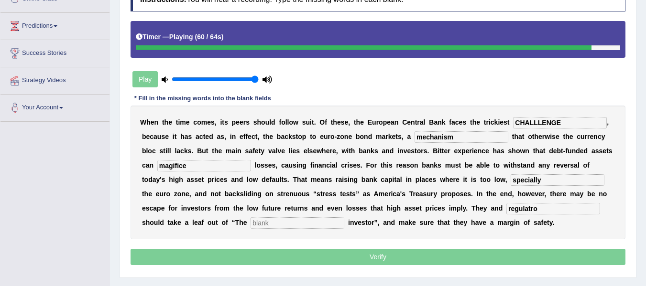
type input "regulatro"
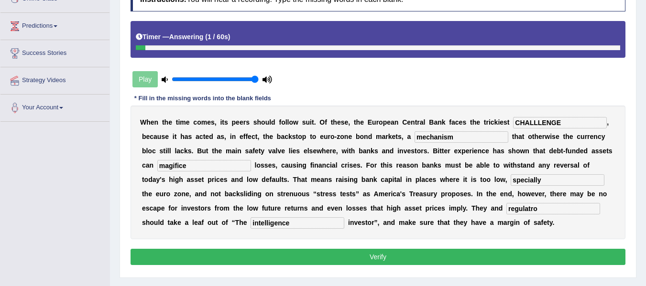
type input "intelligence"
drag, startPoint x: 569, startPoint y: 116, endPoint x: 486, endPoint y: 126, distance: 84.2
click at [422, 125] on div "W h e n t h e t i m e c o m e s , i t s p e e r s s h o u l d f o l l o w s u i…" at bounding box center [378, 173] width 495 height 134
drag, startPoint x: 570, startPoint y: 119, endPoint x: 438, endPoint y: 124, distance: 132.0
click at [438, 124] on div "W h e n t h e t i m e c o m e s , i t s p e e r s s h o u l d f o l l o w s u i…" at bounding box center [378, 173] width 495 height 134
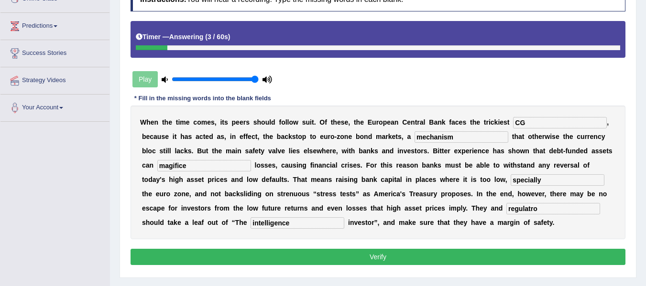
type input "C"
type input "challenge"
type input "mechanism"
type input "maginifice"
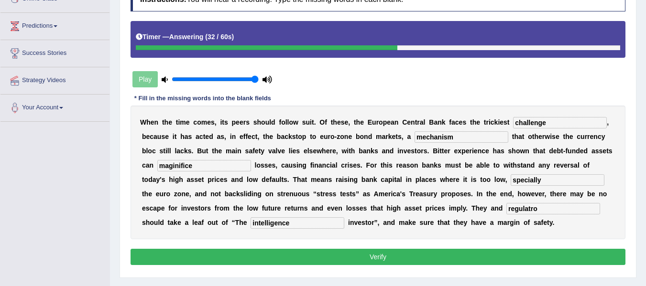
drag, startPoint x: 568, startPoint y: 209, endPoint x: 507, endPoint y: 209, distance: 61.7
click at [507, 209] on input "regulatro" at bounding box center [553, 208] width 94 height 11
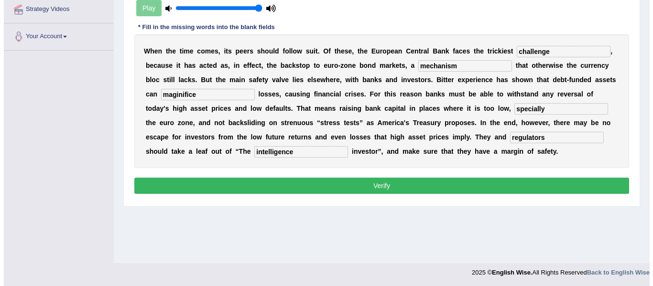
scroll to position [216, 0]
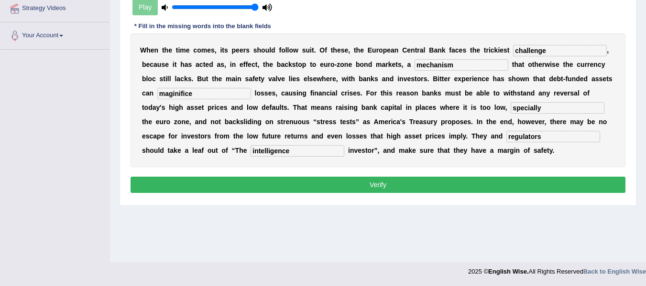
type input "regulators"
click at [381, 189] on button "Verify" at bounding box center [378, 185] width 495 height 16
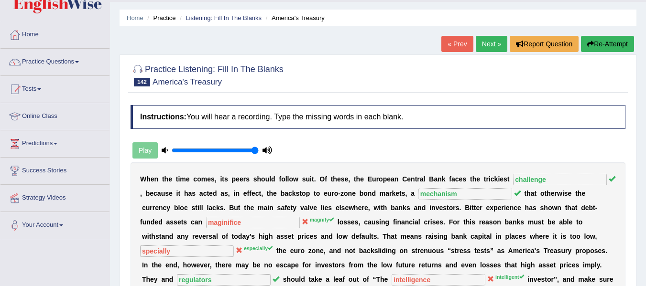
scroll to position [24, 0]
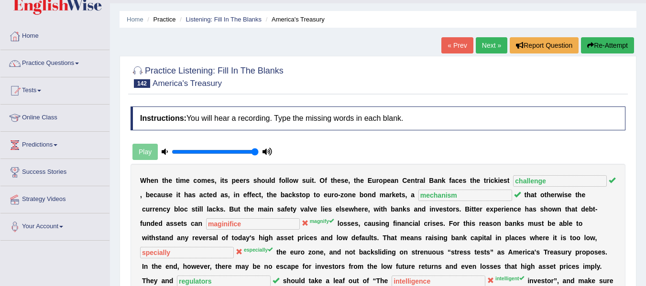
click at [482, 54] on link "Next »" at bounding box center [492, 45] width 32 height 16
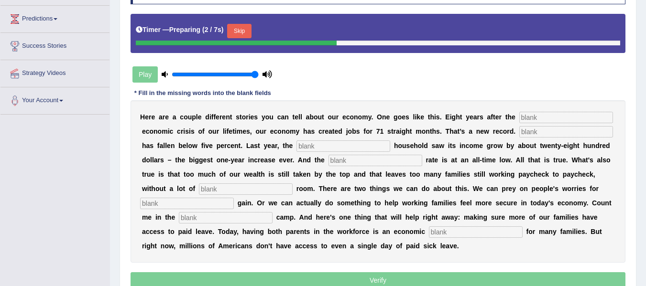
click at [533, 116] on input "text" at bounding box center [566, 117] width 94 height 11
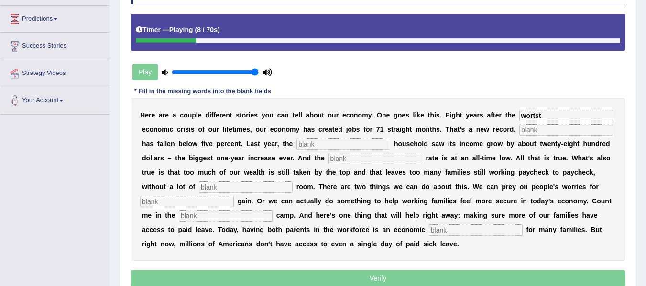
type input "wortst"
type input "unemplomeny"
type input "typical"
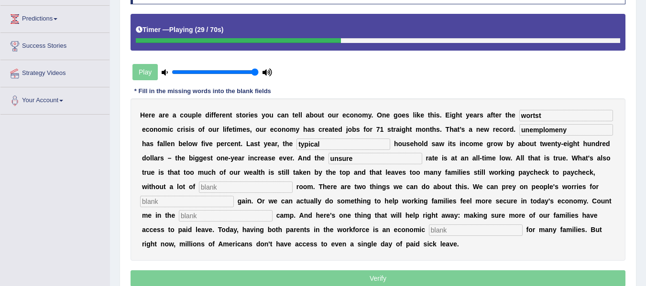
type input "unsure"
type input "breeding"
type input "political"
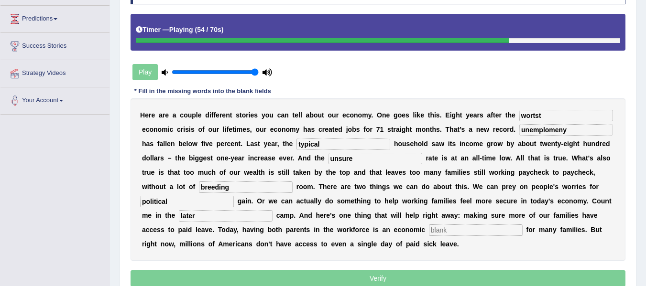
type input "later"
type input "neccesity"
drag, startPoint x: 582, startPoint y: 112, endPoint x: 393, endPoint y: 120, distance: 189.0
click at [405, 120] on div "H e r e a r e a c o u p l e d i f f e r e n t s t o r i e s y o u c a n t e l l…" at bounding box center [378, 179] width 495 height 163
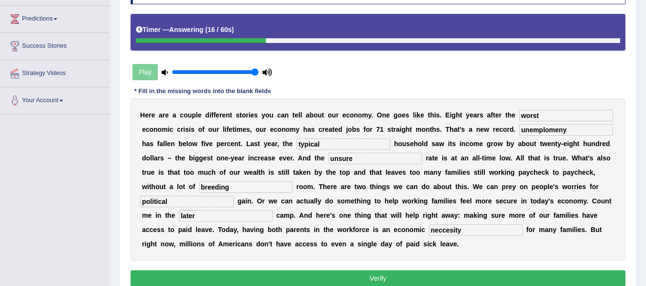
type input "worst"
drag, startPoint x: 596, startPoint y: 131, endPoint x: 499, endPoint y: 131, distance: 96.6
click at [499, 131] on div "H e r e a r e a c o u p l e d i f f e r e n t s t o r i e s y o u c a n t e l l…" at bounding box center [378, 179] width 495 height 163
type input "Unemployment"
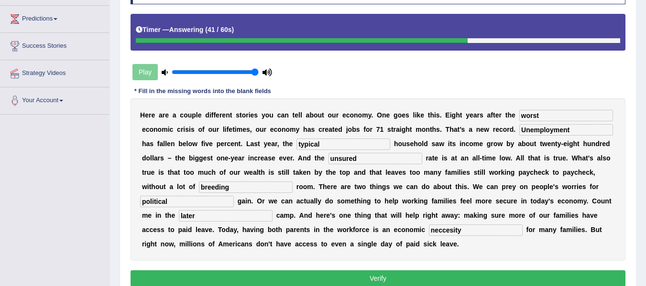
type input "unsured"
type input "c"
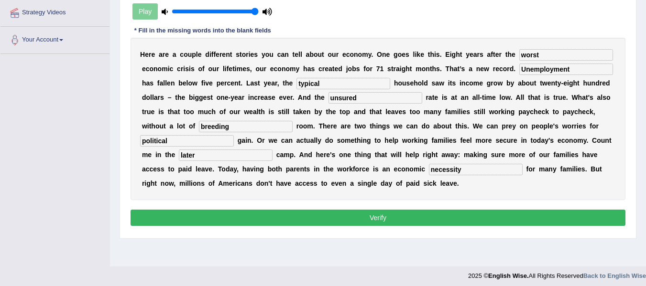
scroll to position [216, 0]
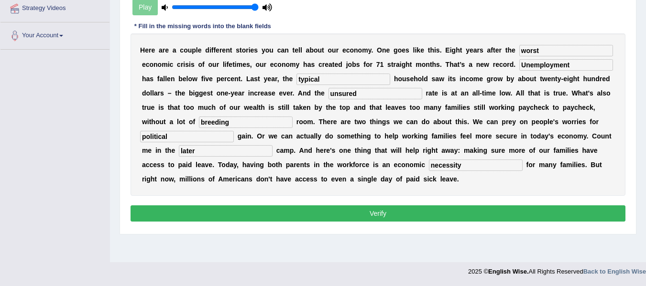
type input "necessity"
click at [405, 214] on button "Verify" at bounding box center [378, 214] width 495 height 16
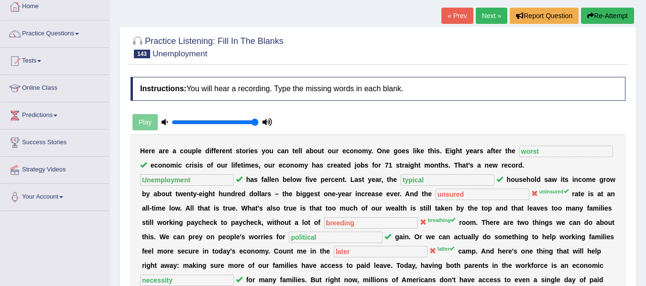
scroll to position [0, 0]
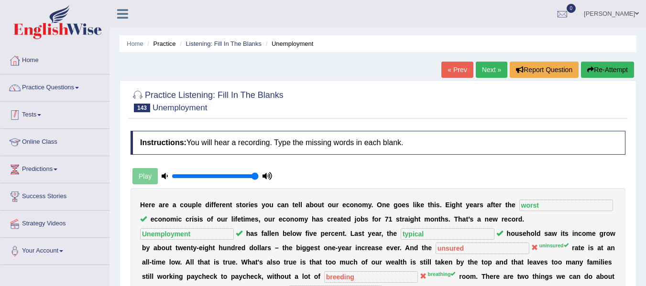
click at [66, 87] on link "Practice Questions" at bounding box center [54, 87] width 109 height 24
